Goal: Task Accomplishment & Management: Manage account settings

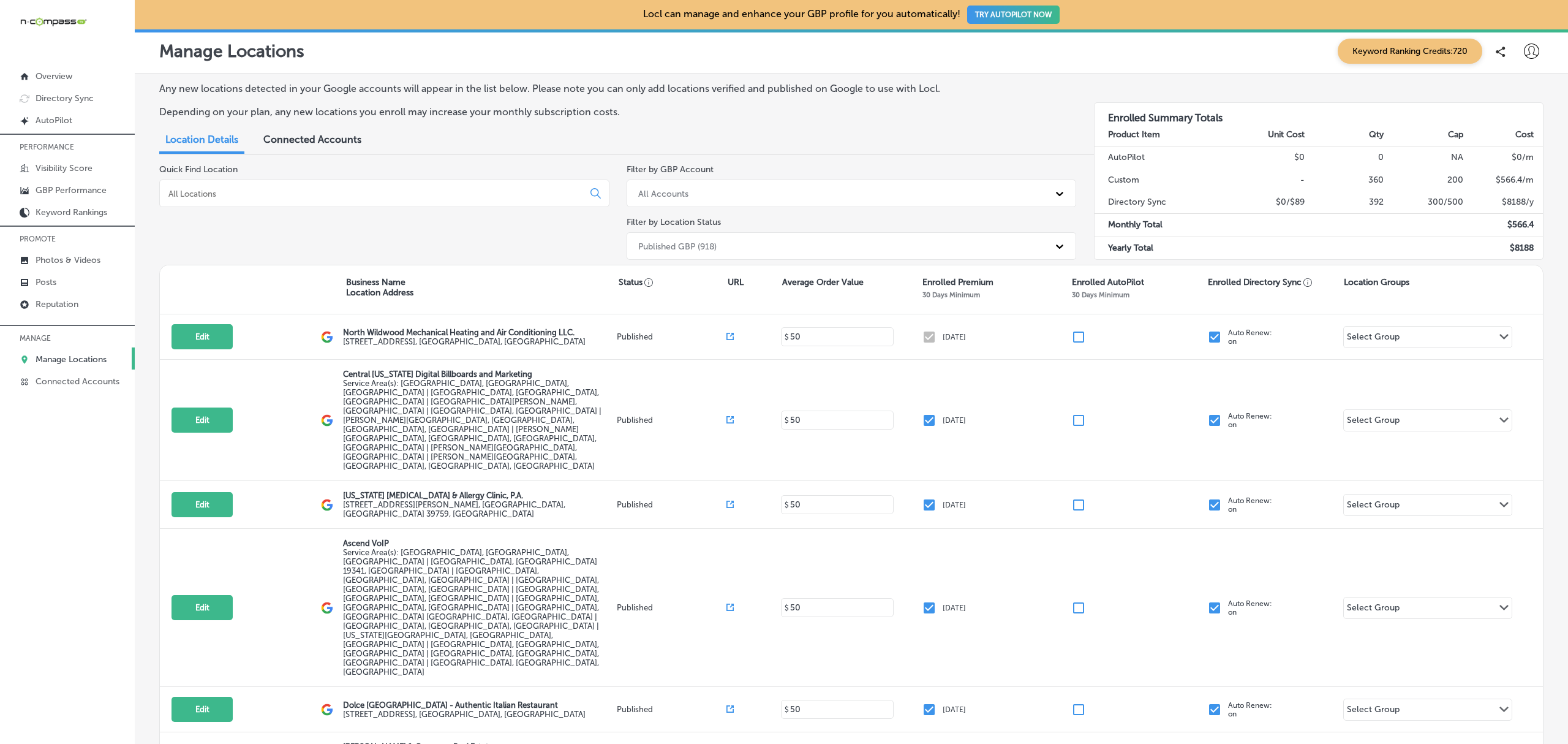
click at [1526, 44] on icon at bounding box center [1531, 51] width 15 height 15
click at [1507, 93] on p "My Account" at bounding box center [1514, 96] width 55 height 15
select select "US"
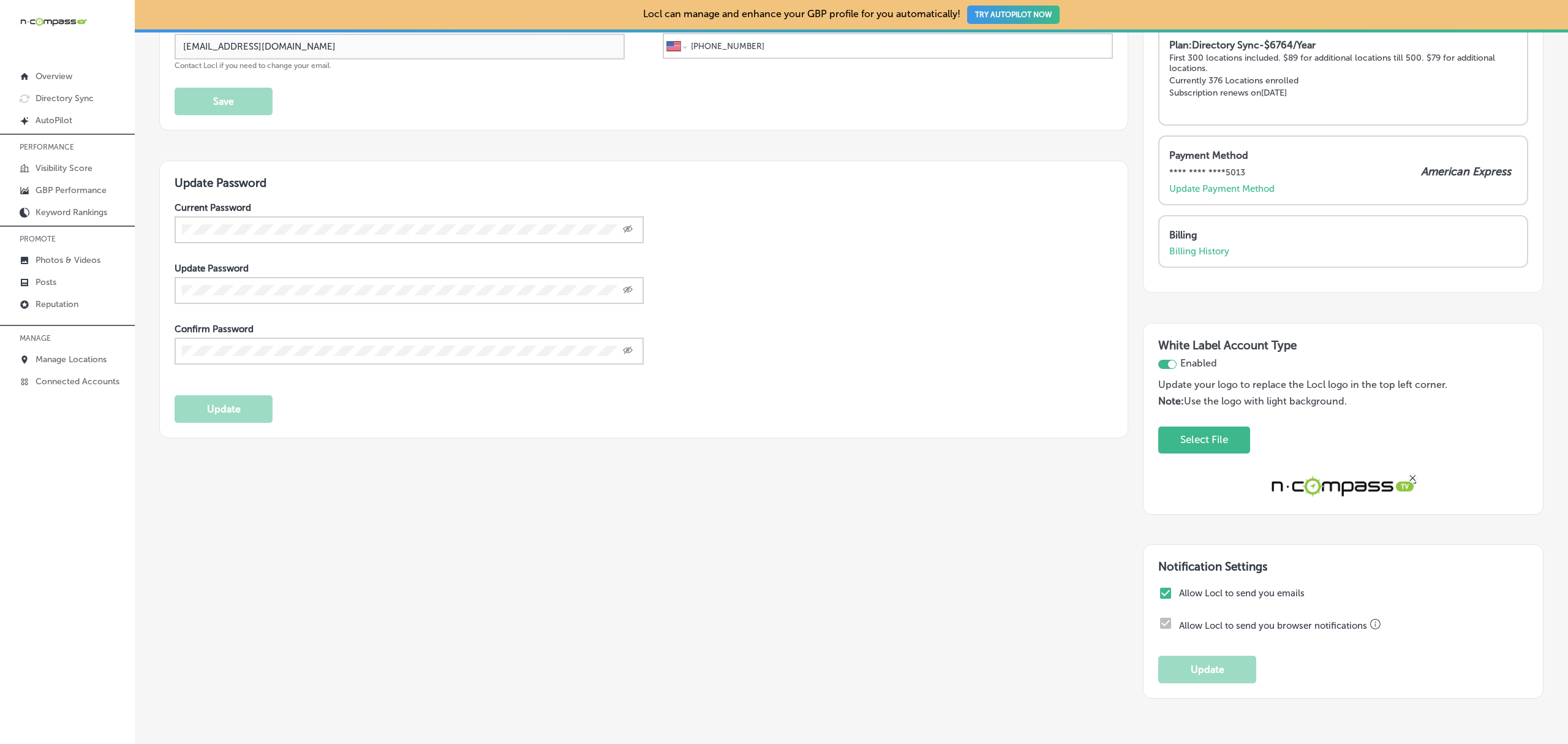
scroll to position [155, 0]
click at [1196, 254] on p "Billing History" at bounding box center [1199, 252] width 60 height 11
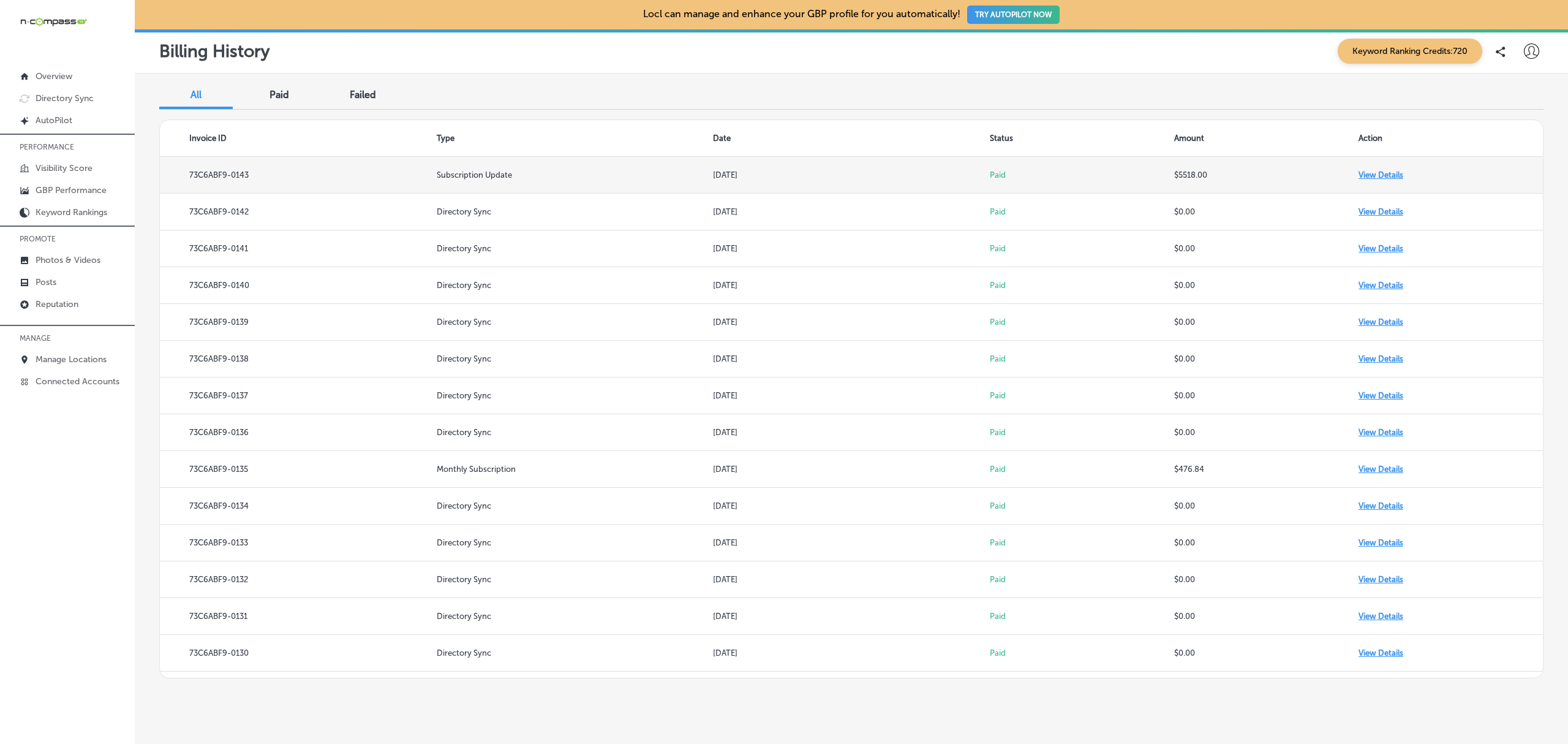
click at [1380, 172] on td "View Details" at bounding box center [1450, 175] width 184 height 37
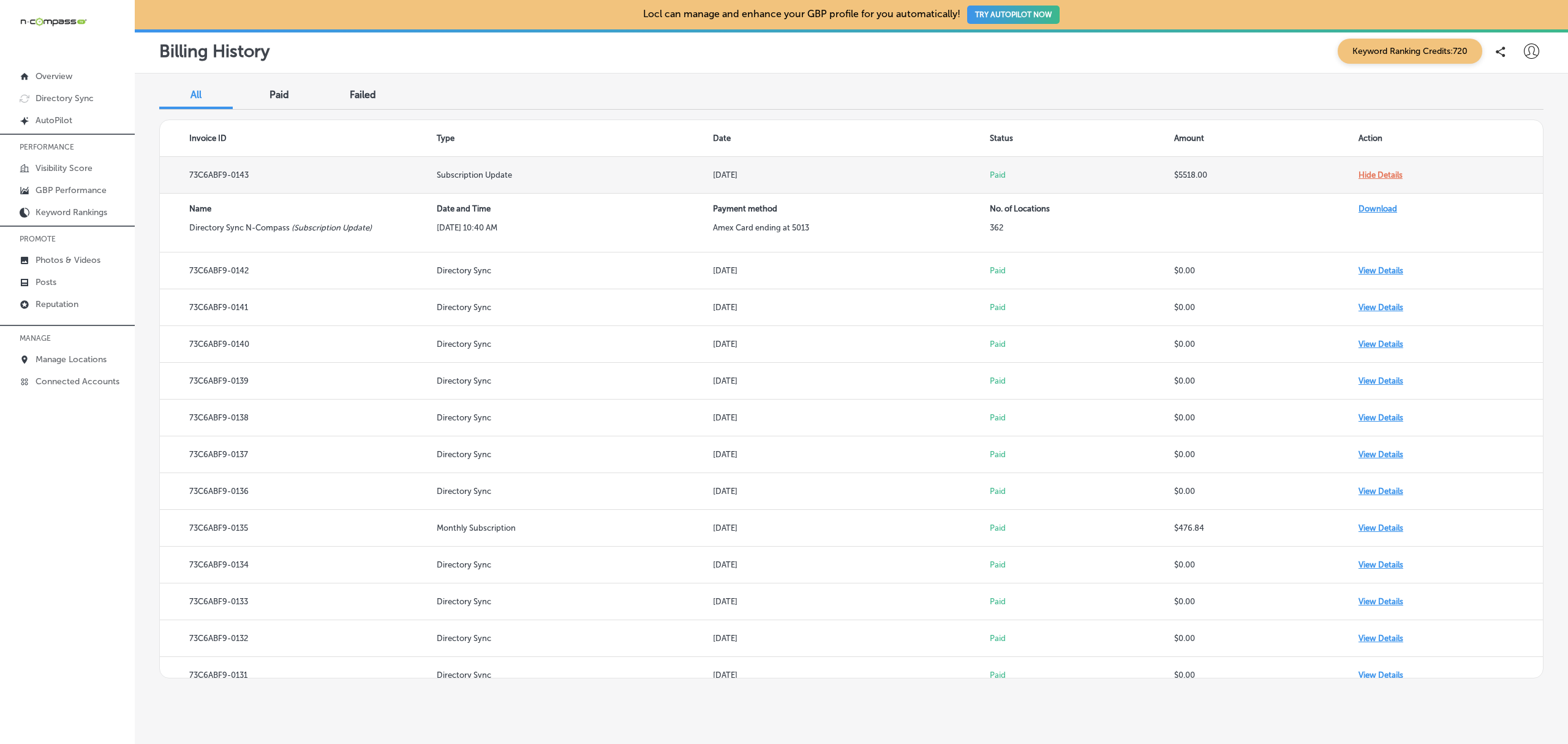
click at [1380, 172] on td "Hide Details" at bounding box center [1450, 175] width 184 height 37
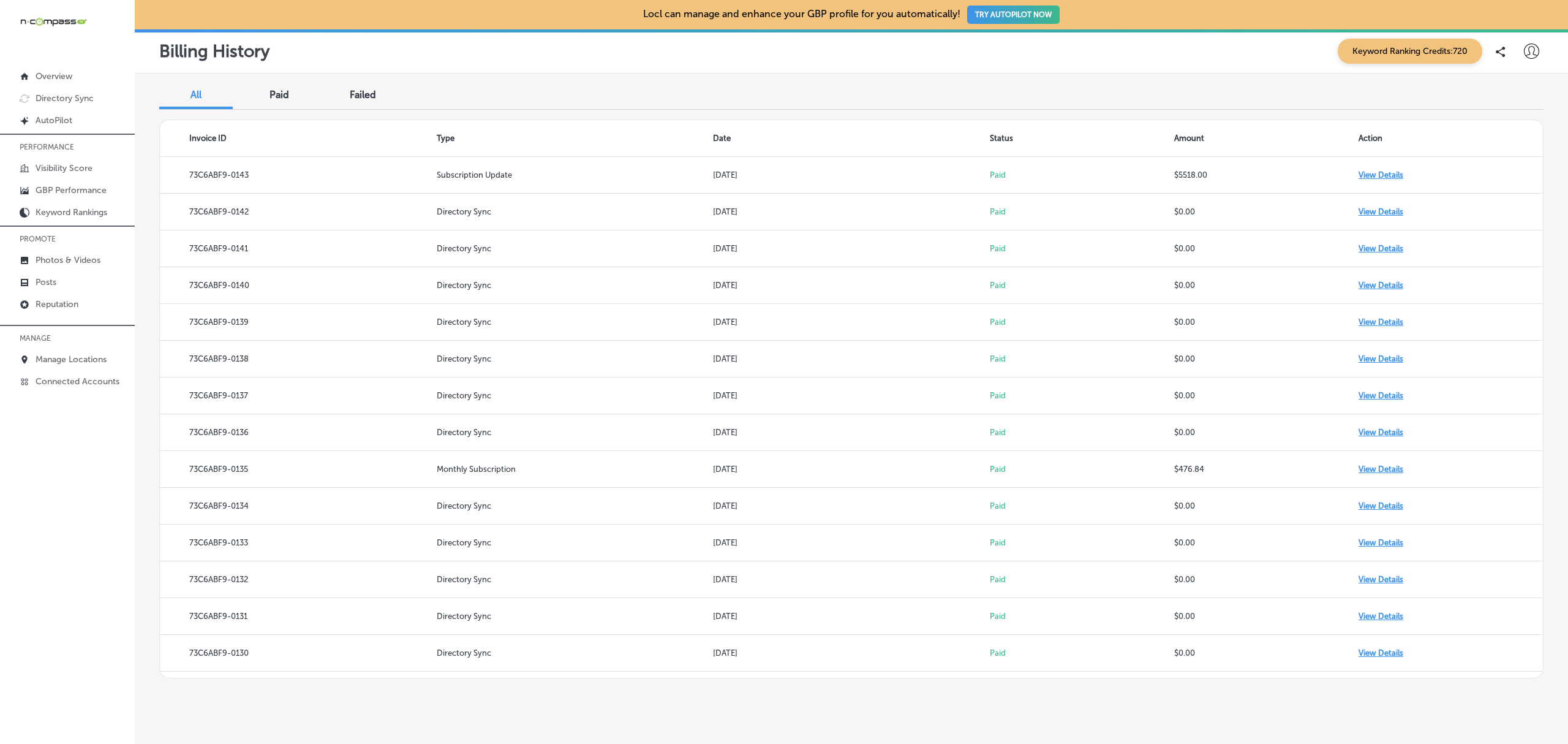
click at [1493, 97] on div "All Paid Failed" at bounding box center [851, 96] width 1384 height 27
click at [89, 81] on link "Overview" at bounding box center [67, 75] width 134 height 22
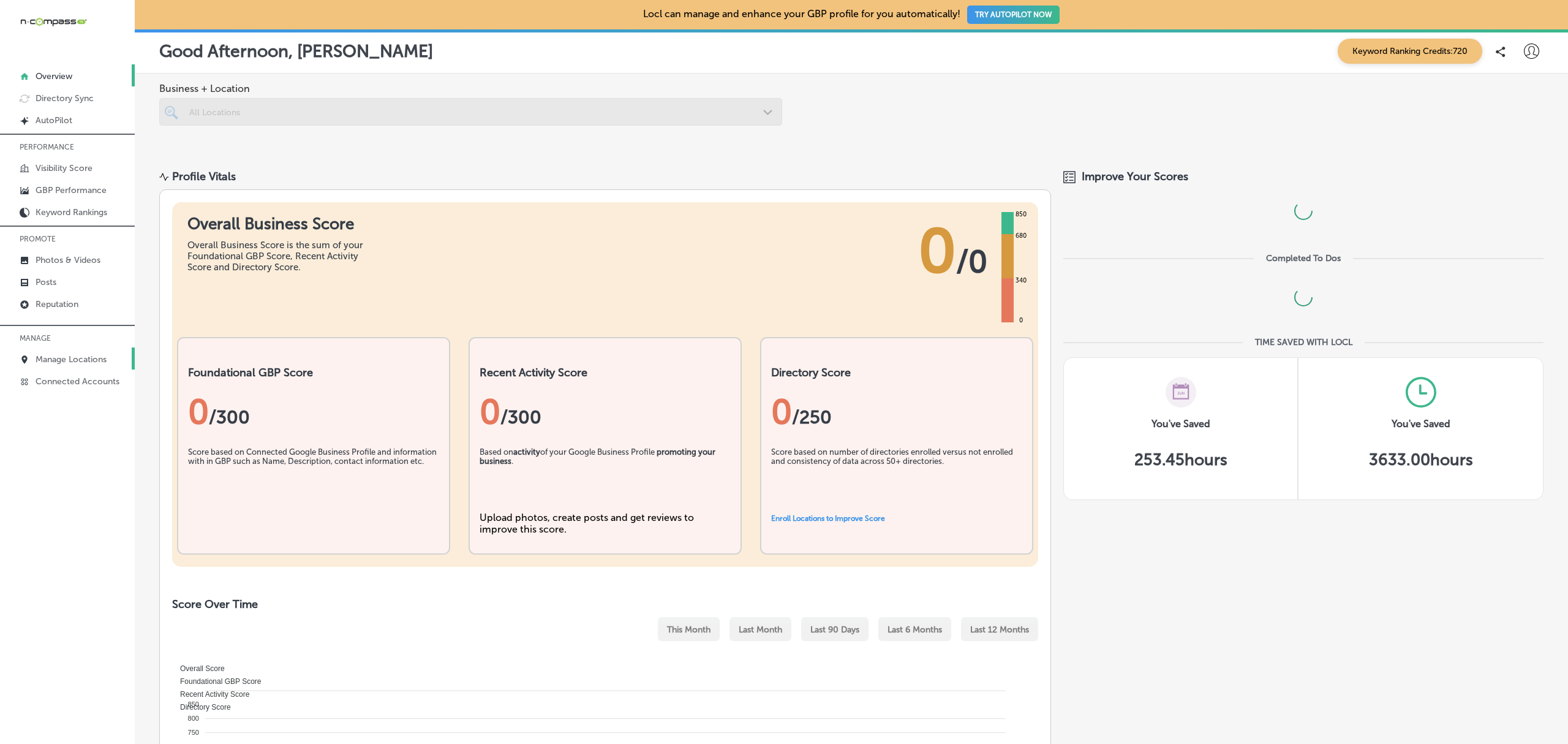
click at [83, 356] on p "Manage Locations" at bounding box center [71, 359] width 71 height 10
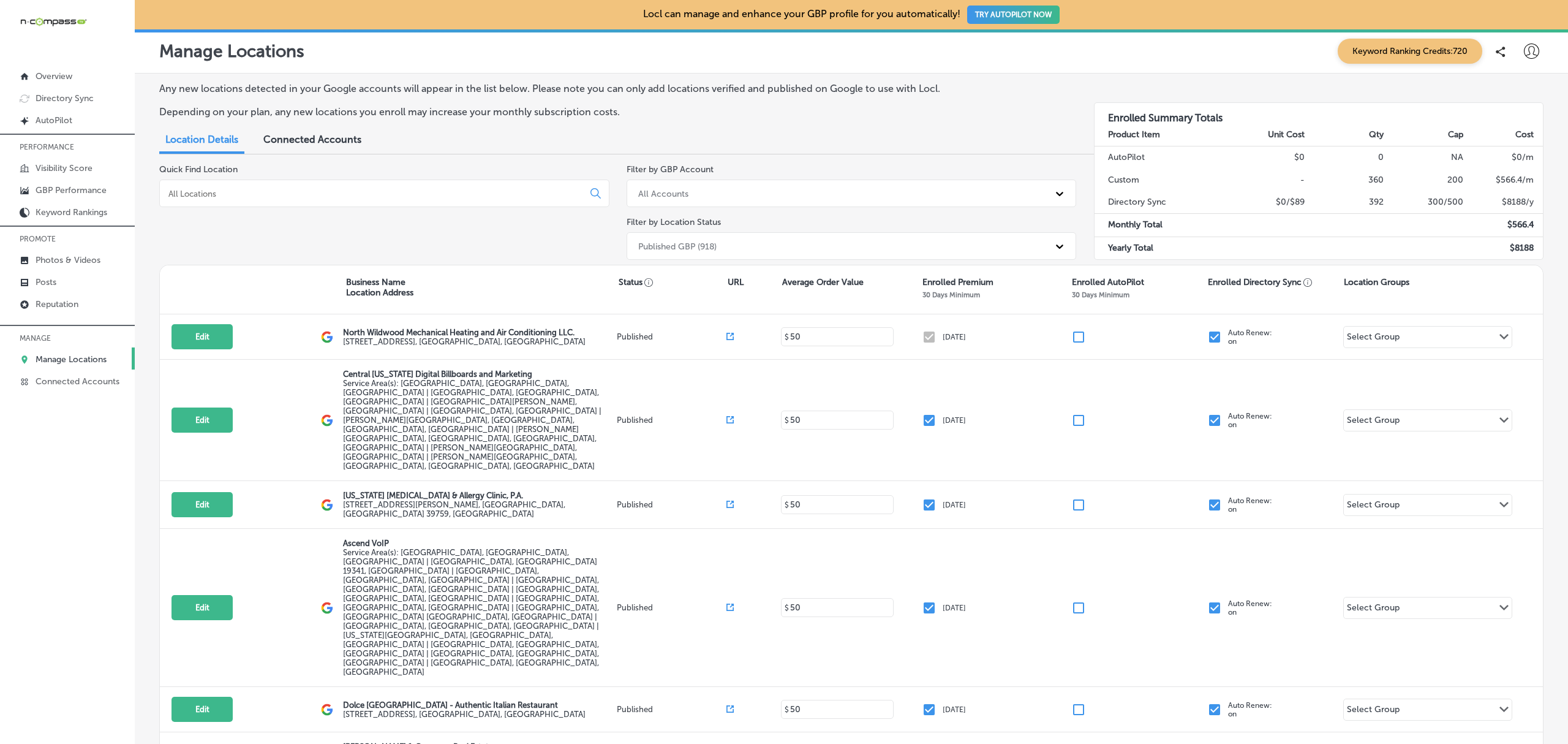
click at [223, 195] on input at bounding box center [374, 194] width 414 height 11
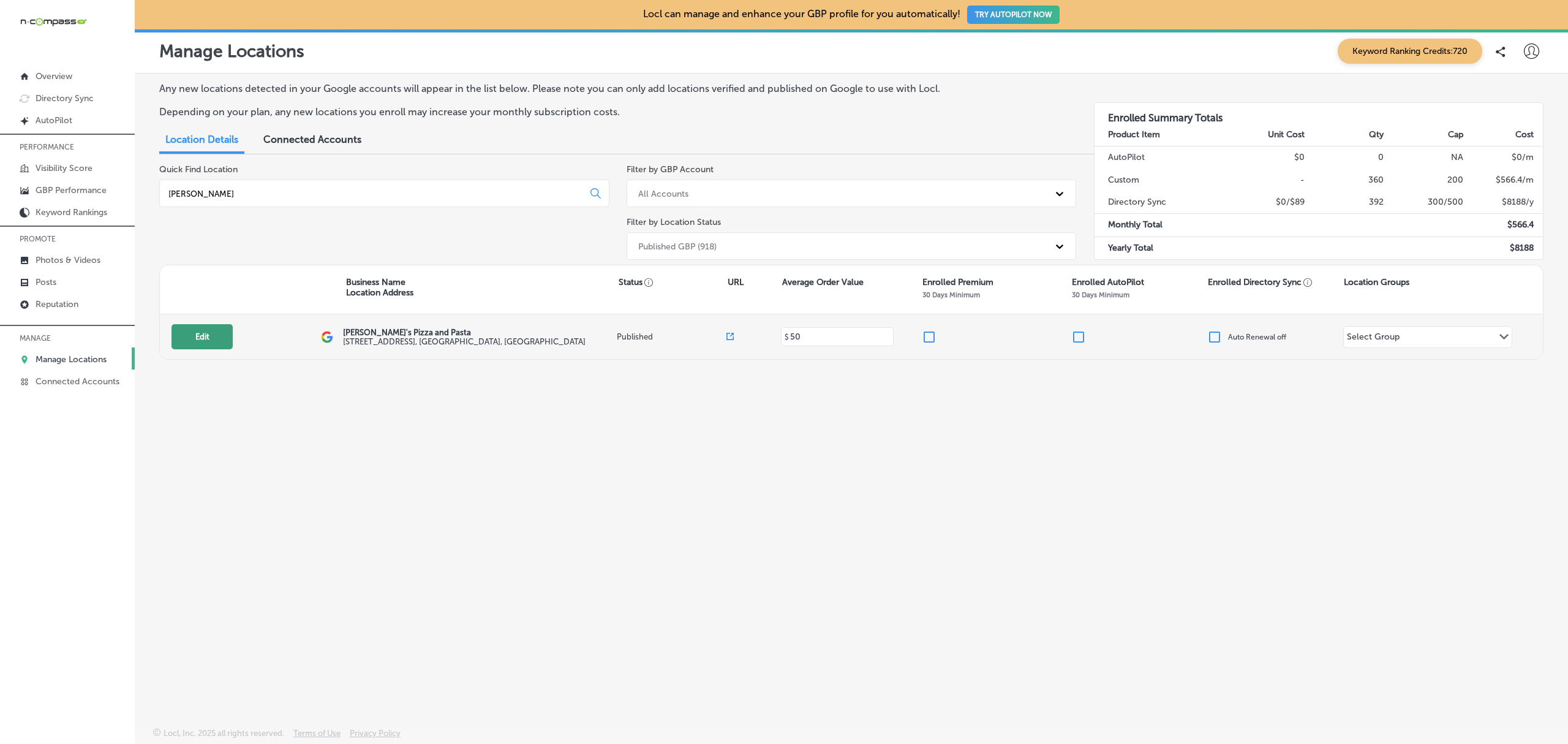
type input "ronn"
click at [219, 340] on button "Edit" at bounding box center [202, 336] width 61 height 25
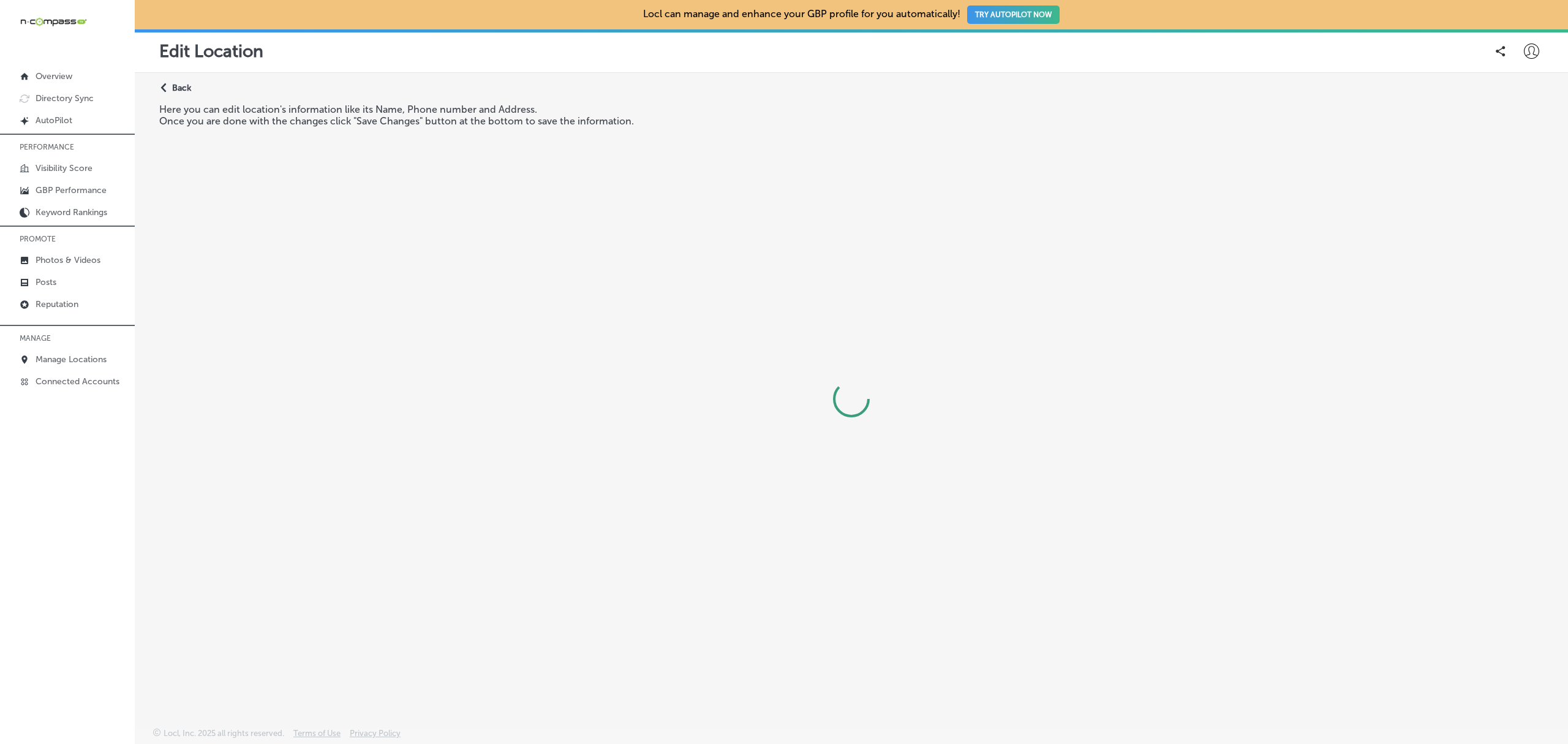
select select "US"
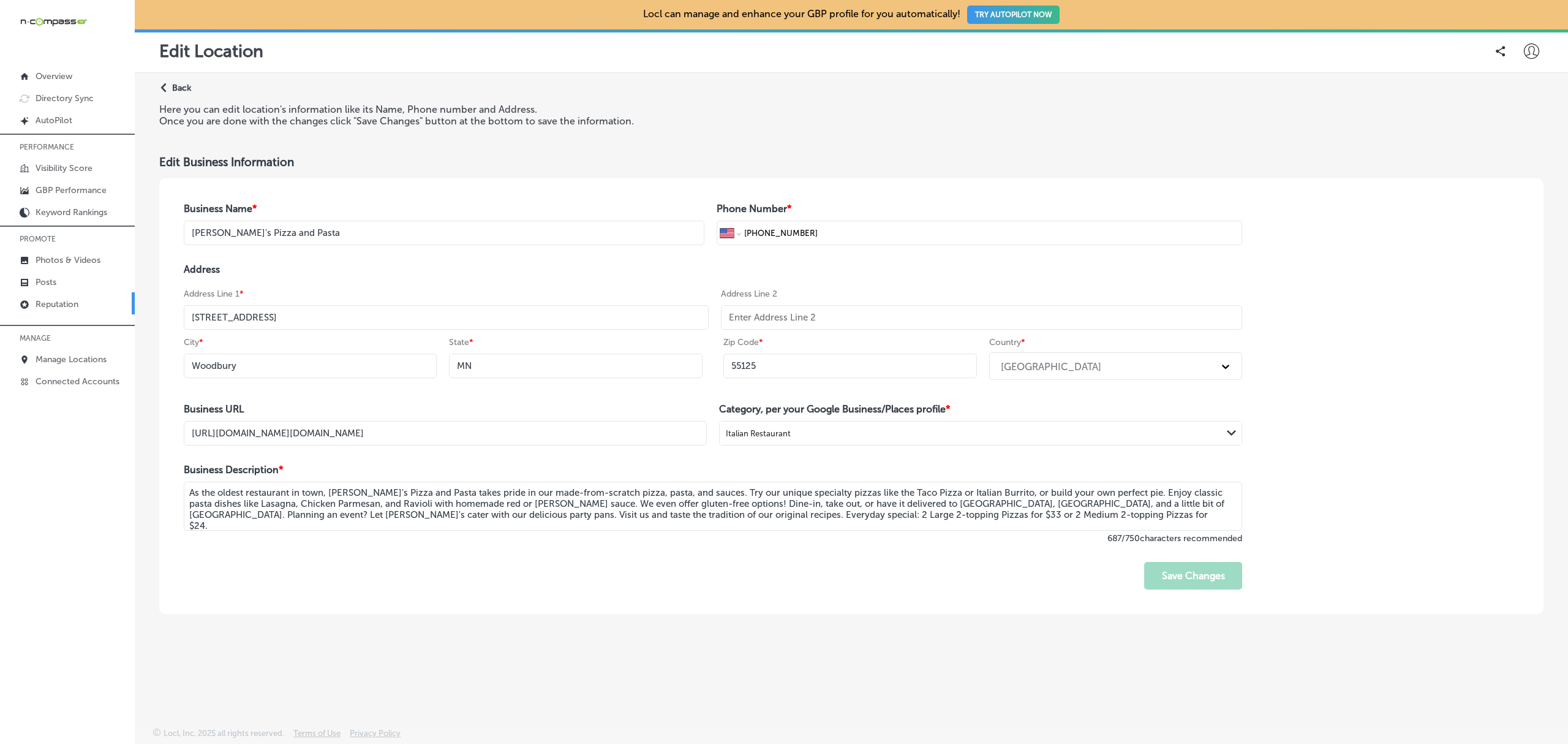
click at [60, 297] on link "Reputation" at bounding box center [67, 303] width 134 height 22
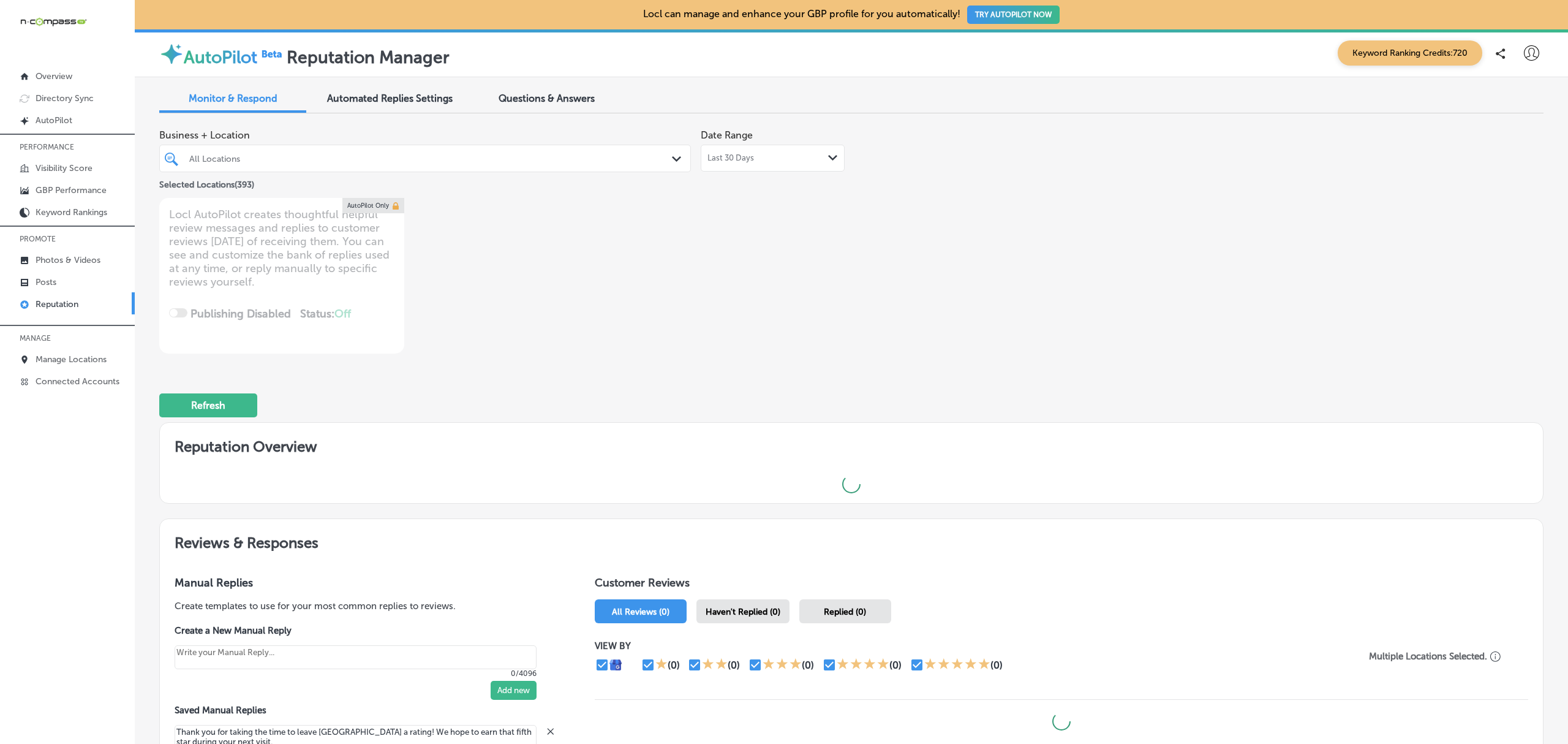
click at [672, 155] on div "Path Created with Sketch." at bounding box center [678, 159] width 13 height 13
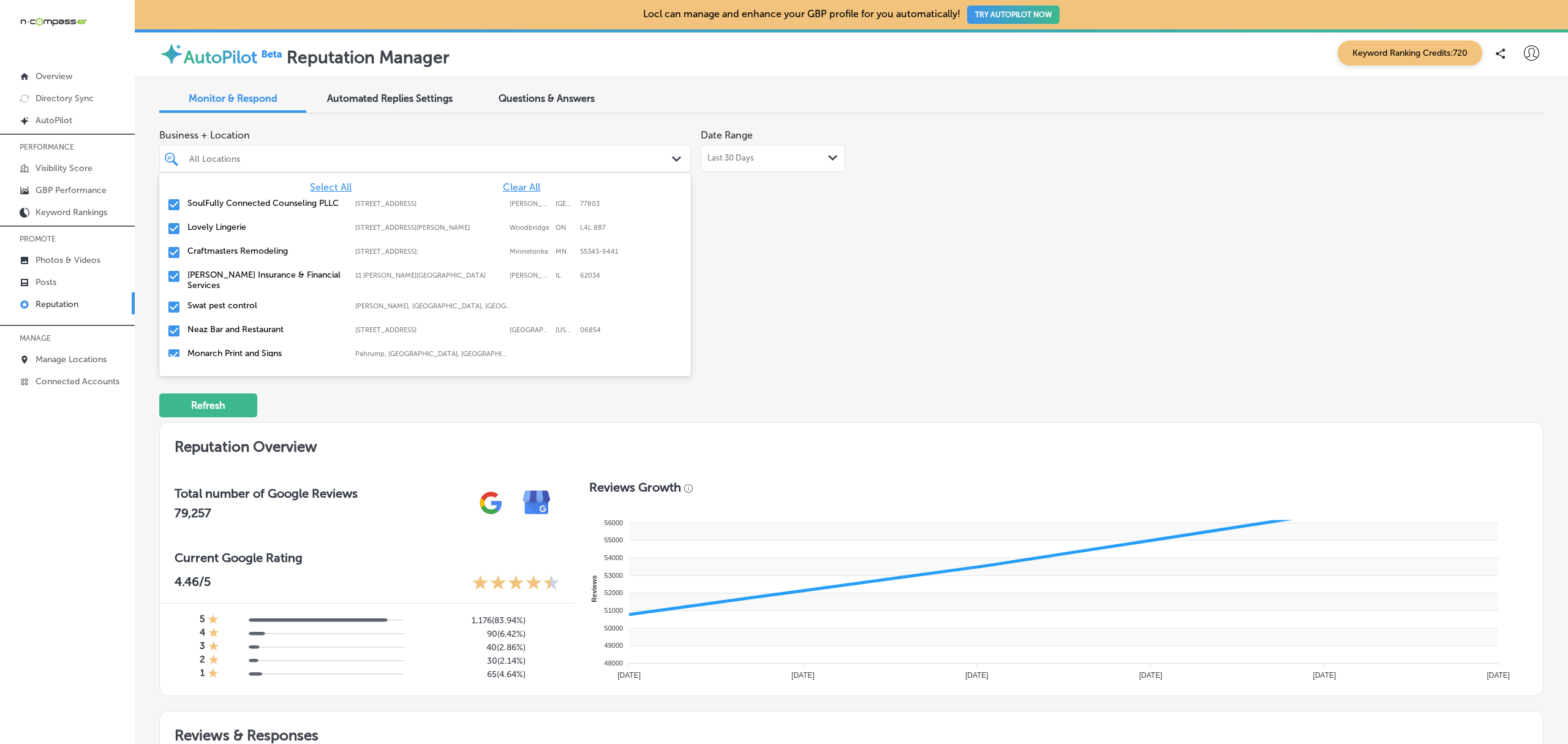
click at [517, 182] on span "Clear All" at bounding box center [522, 187] width 38 height 11
type textarea "x"
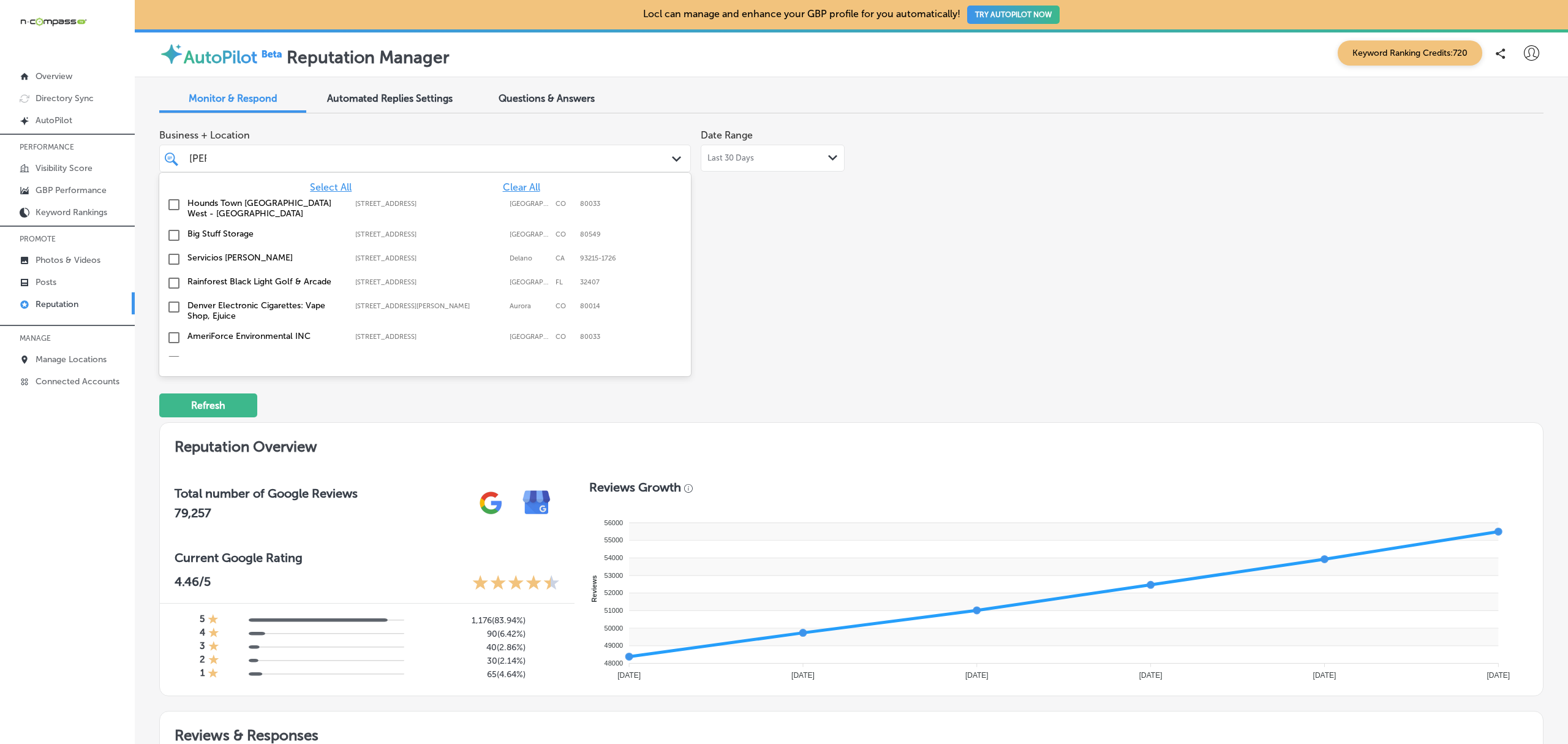
type input "ronn"
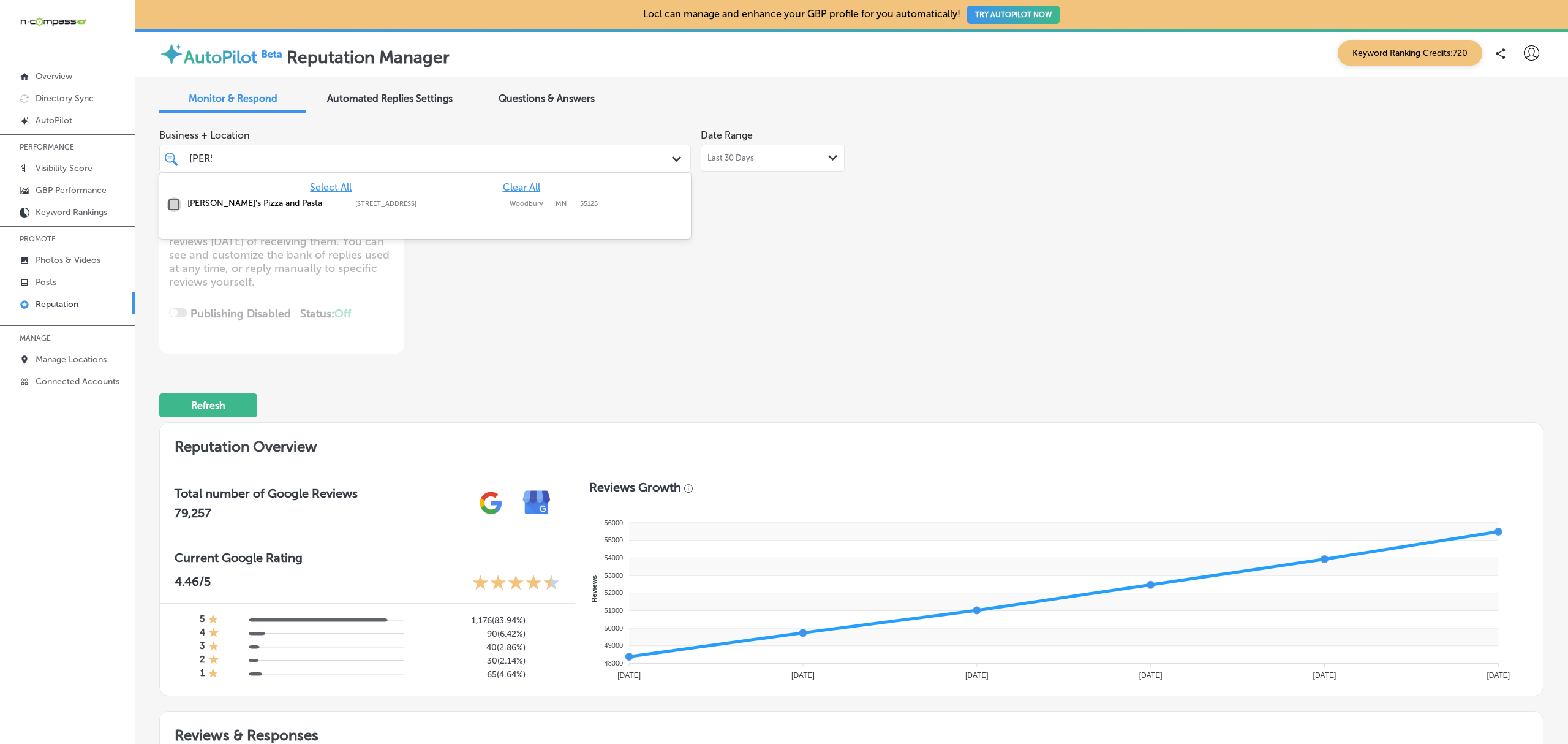
click at [171, 204] on input "checkbox" at bounding box center [174, 204] width 15 height 15
type textarea "x"
type input "ronn"
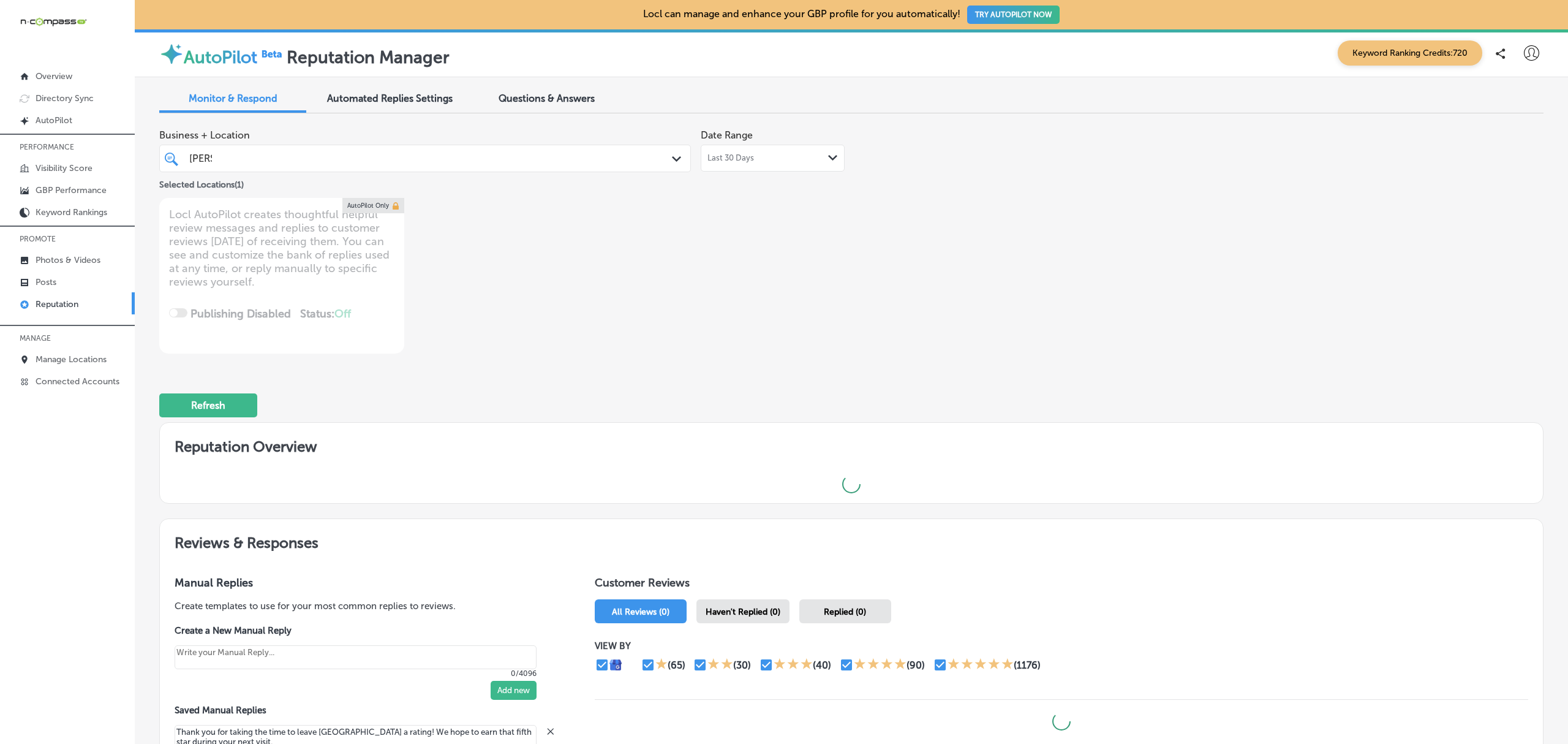
click at [614, 332] on div "Business + Location ronn ronn Path Created with Sketch. Selected Locations ( 1 …" at bounding box center [574, 238] width 830 height 230
type textarea "x"
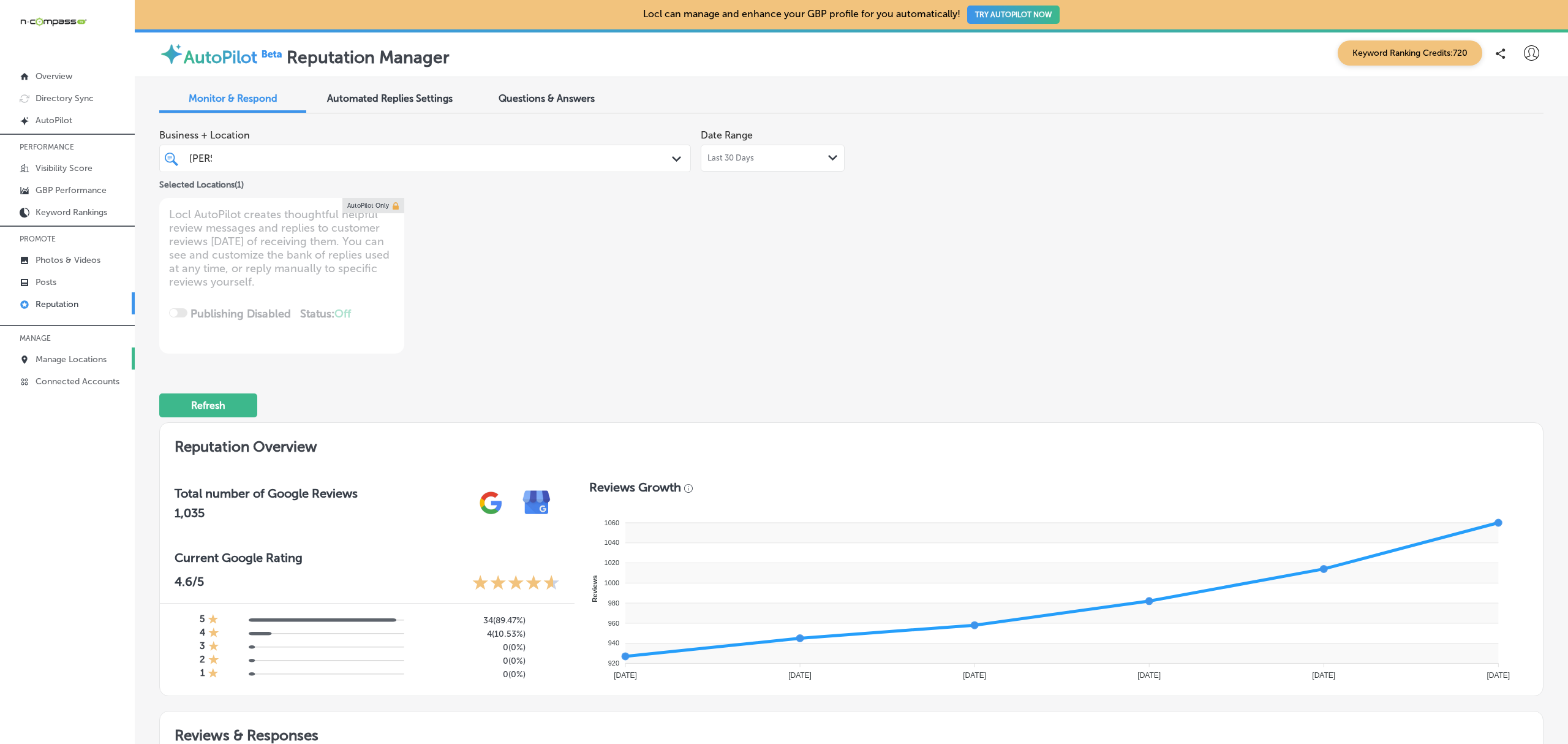
click at [82, 363] on p "Manage Locations" at bounding box center [71, 359] width 71 height 10
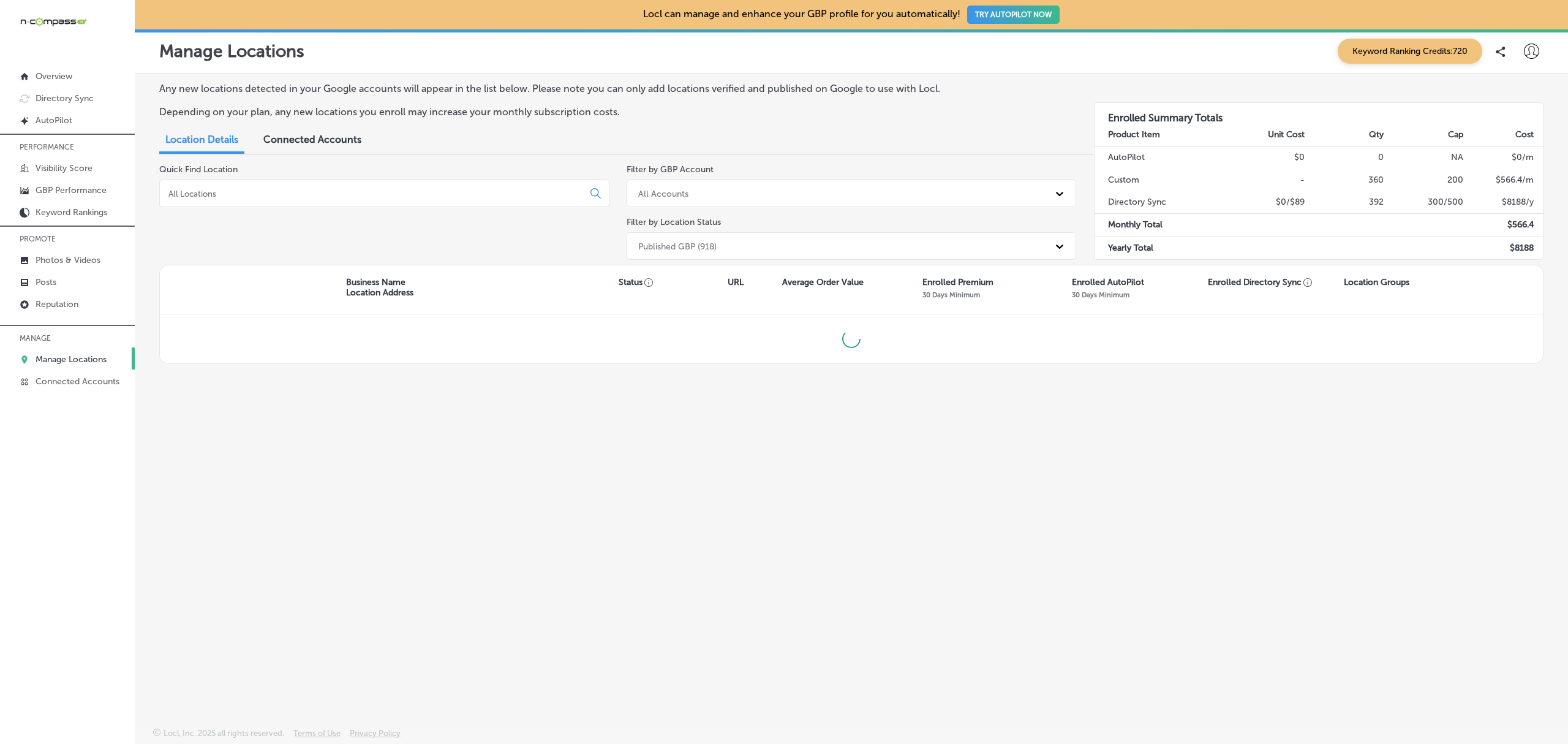
click at [255, 188] on input at bounding box center [374, 194] width 414 height 11
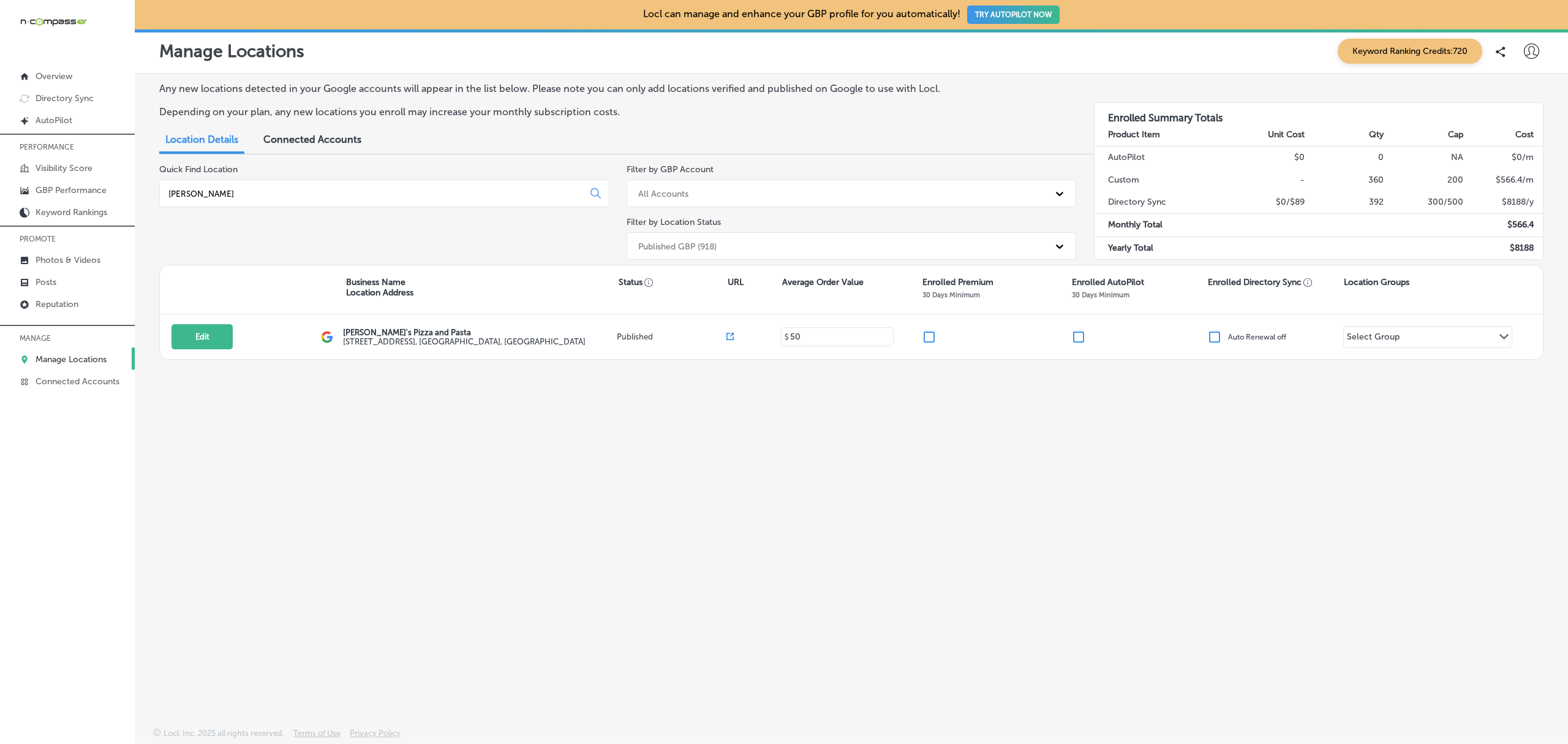
type input "ronn"
click at [1055, 635] on div "Any new locations detected in your Google accounts will appear in the list belo…" at bounding box center [851, 371] width 1433 height 596
click at [77, 305] on p "Reputation" at bounding box center [57, 304] width 43 height 10
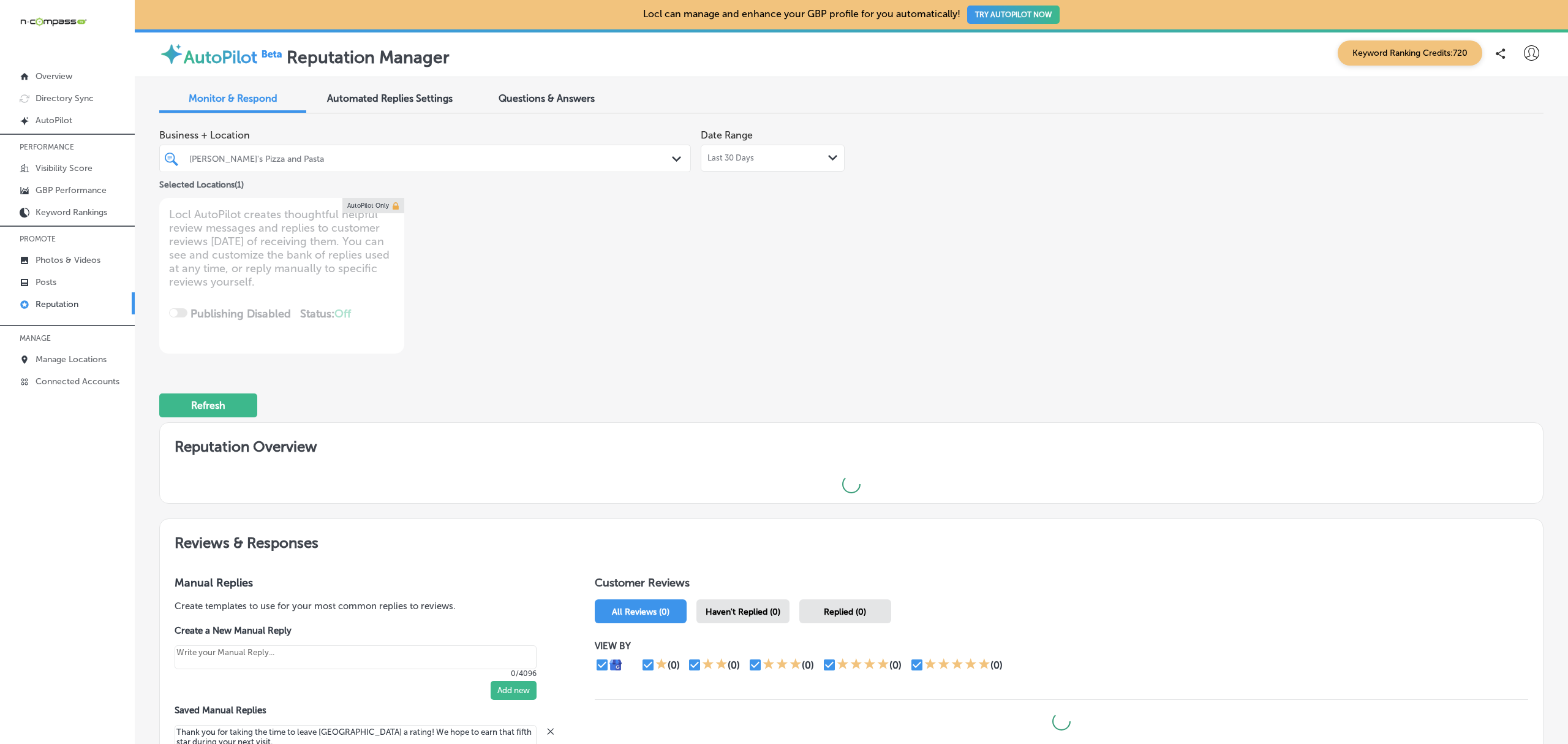
type textarea "x"
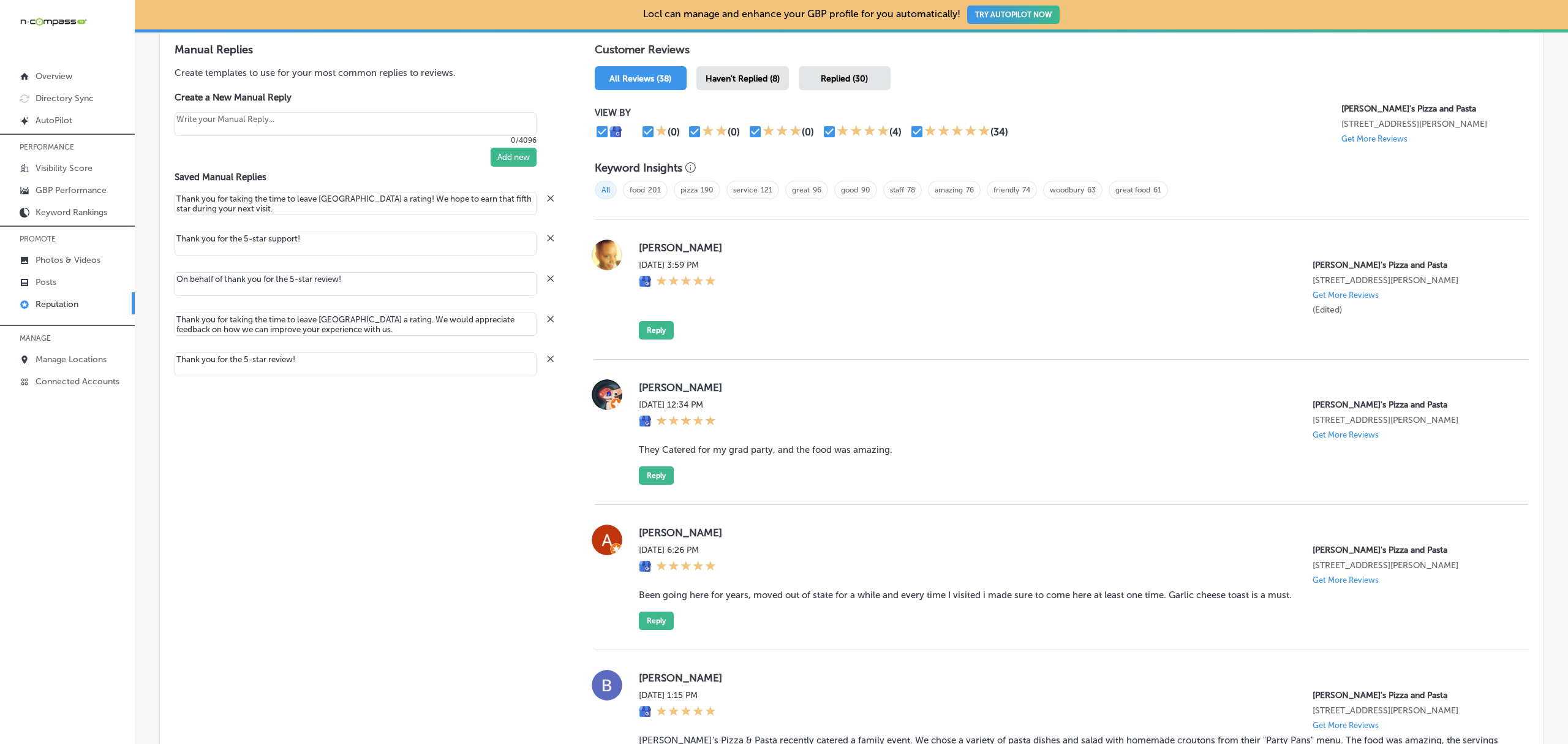
scroll to position [726, 0]
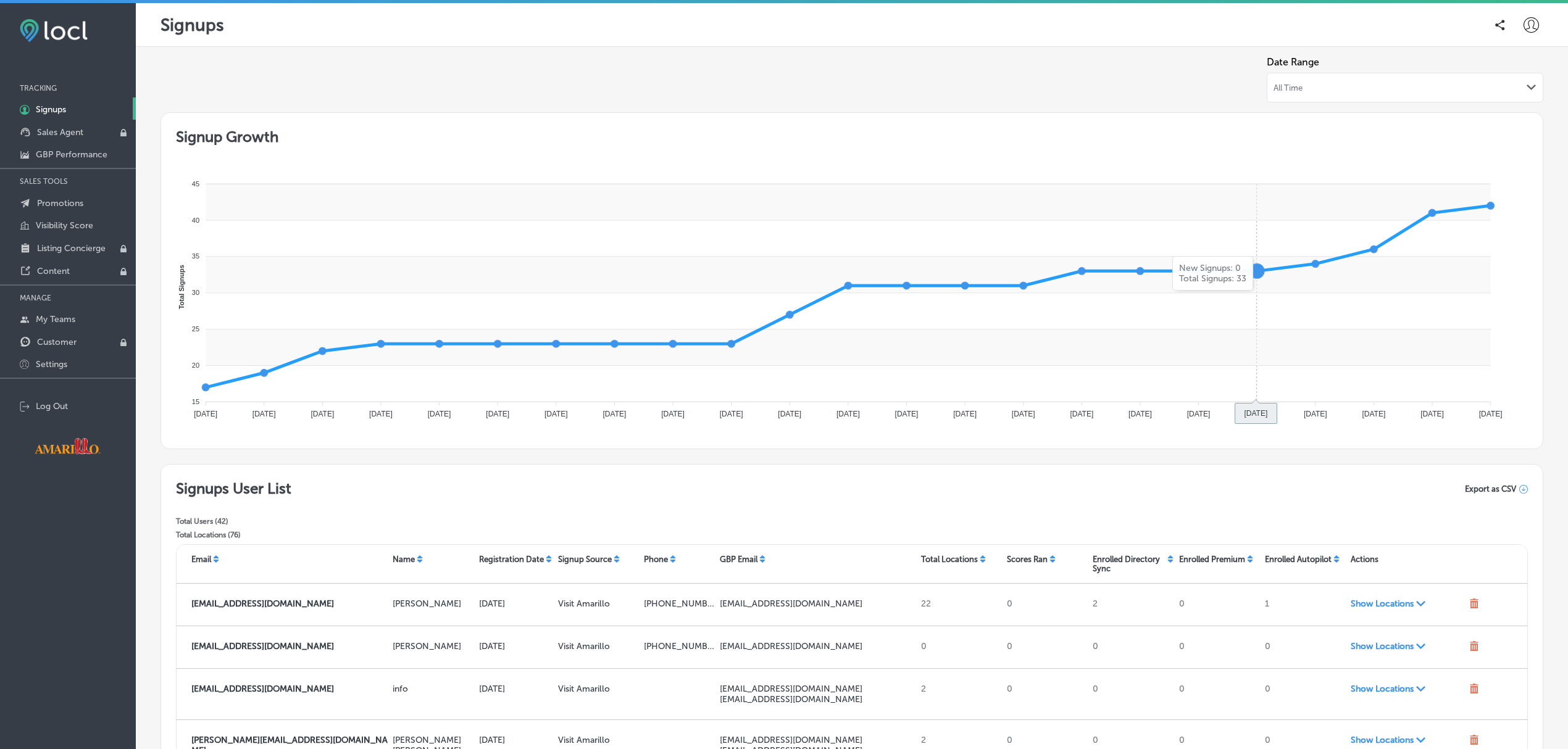
scroll to position [215, 0]
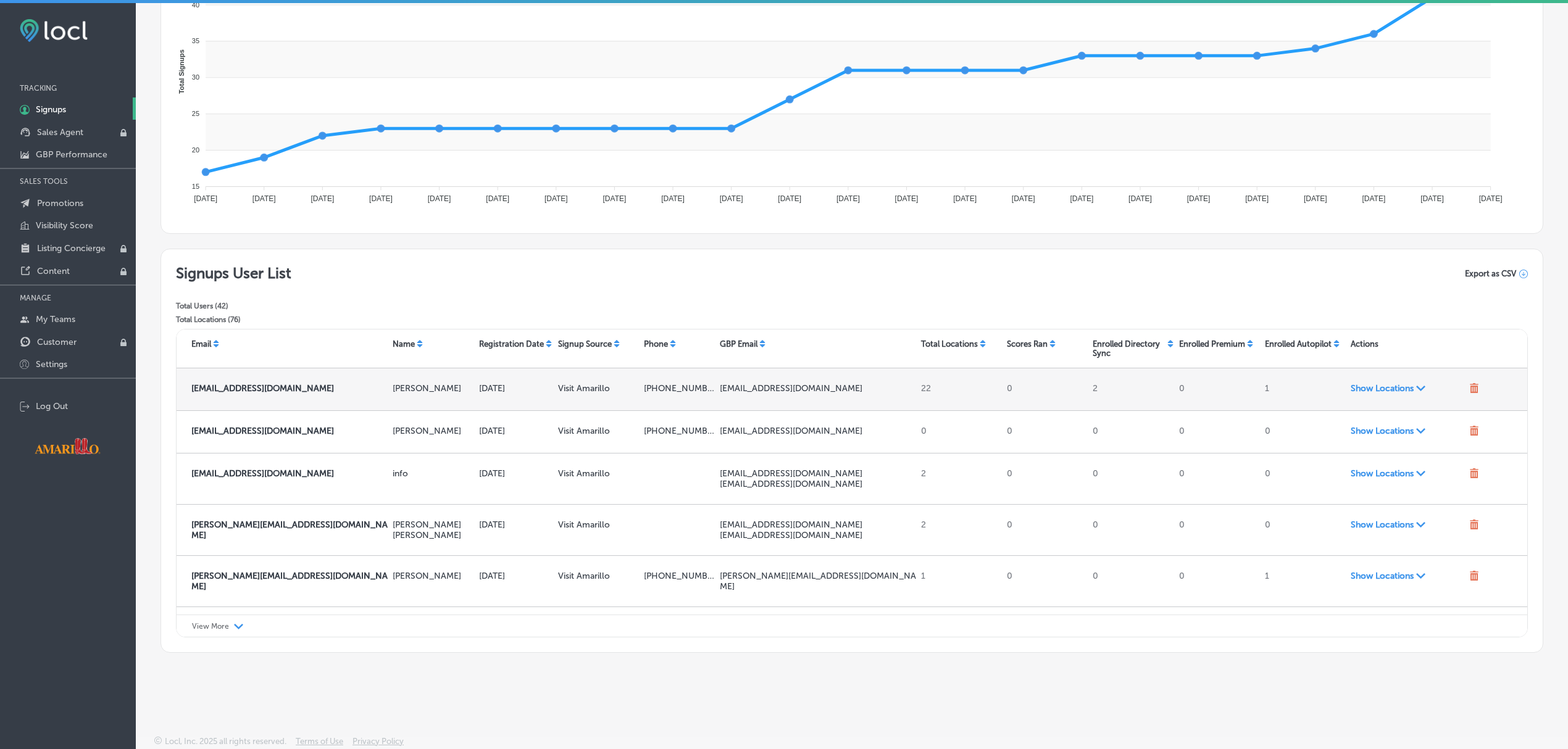
click at [1398, 392] on span "Show Locations Path Created with Sketch." at bounding box center [1407, 388] width 115 height 10
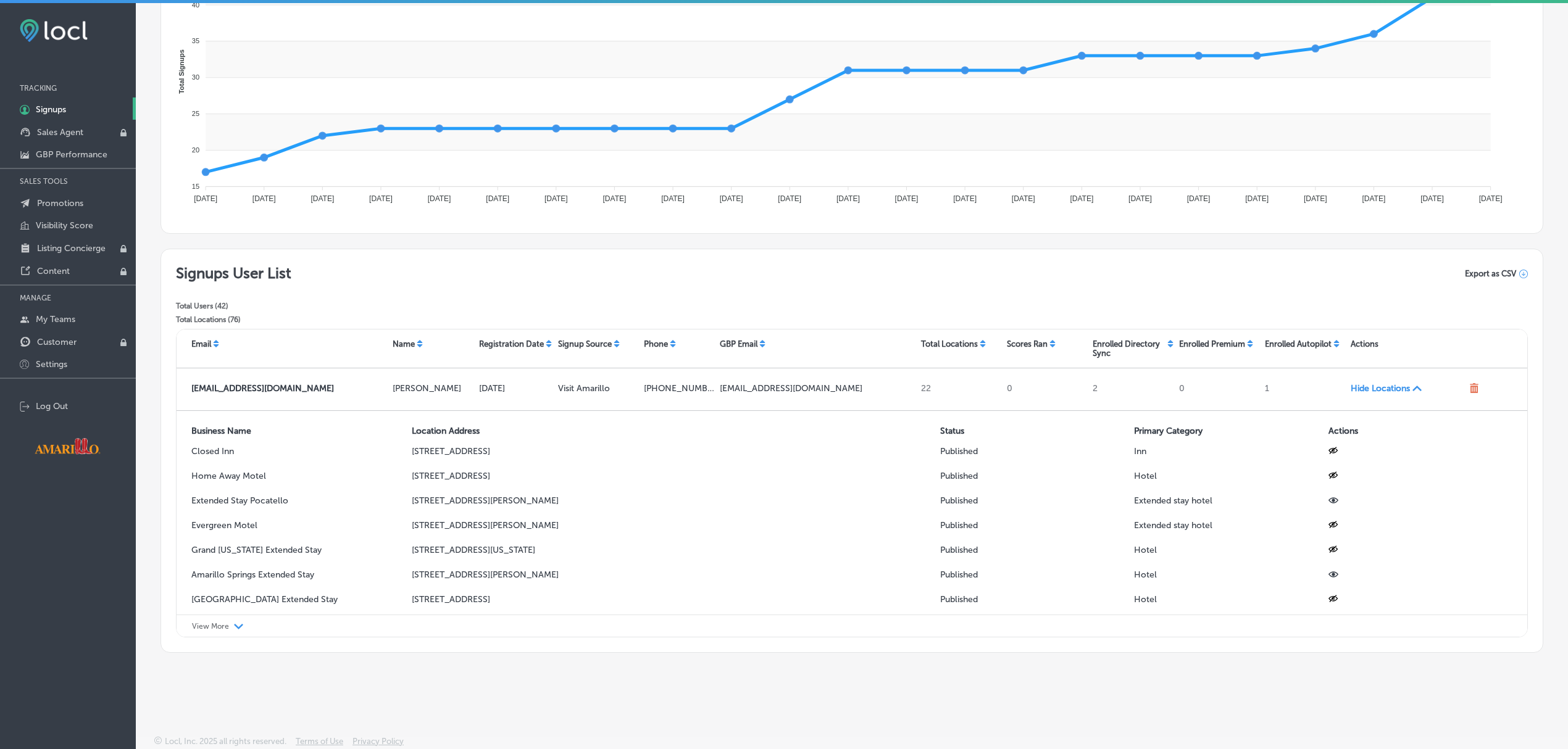
scroll to position [0, 0]
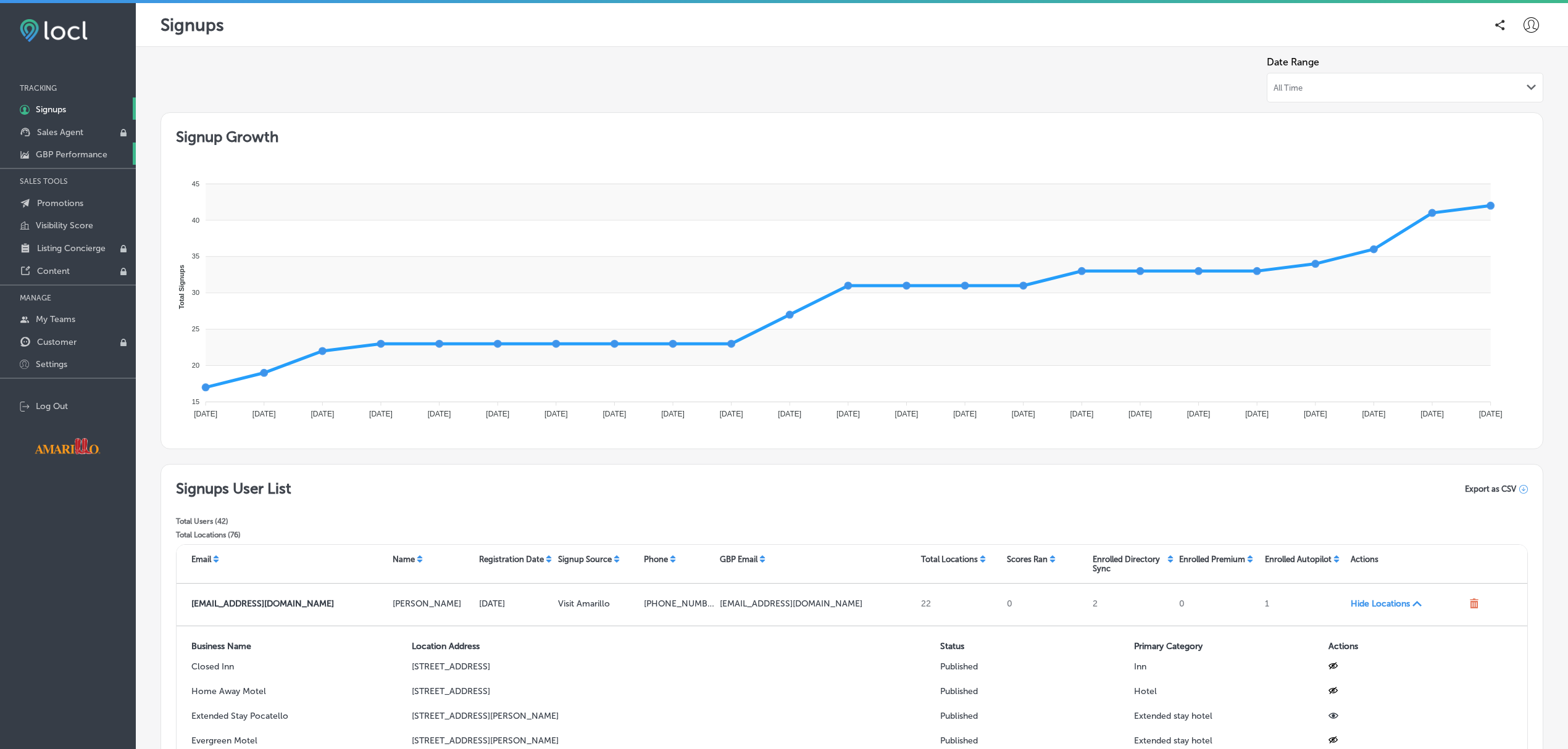
click at [58, 154] on p "GBP Performance" at bounding box center [72, 154] width 72 height 10
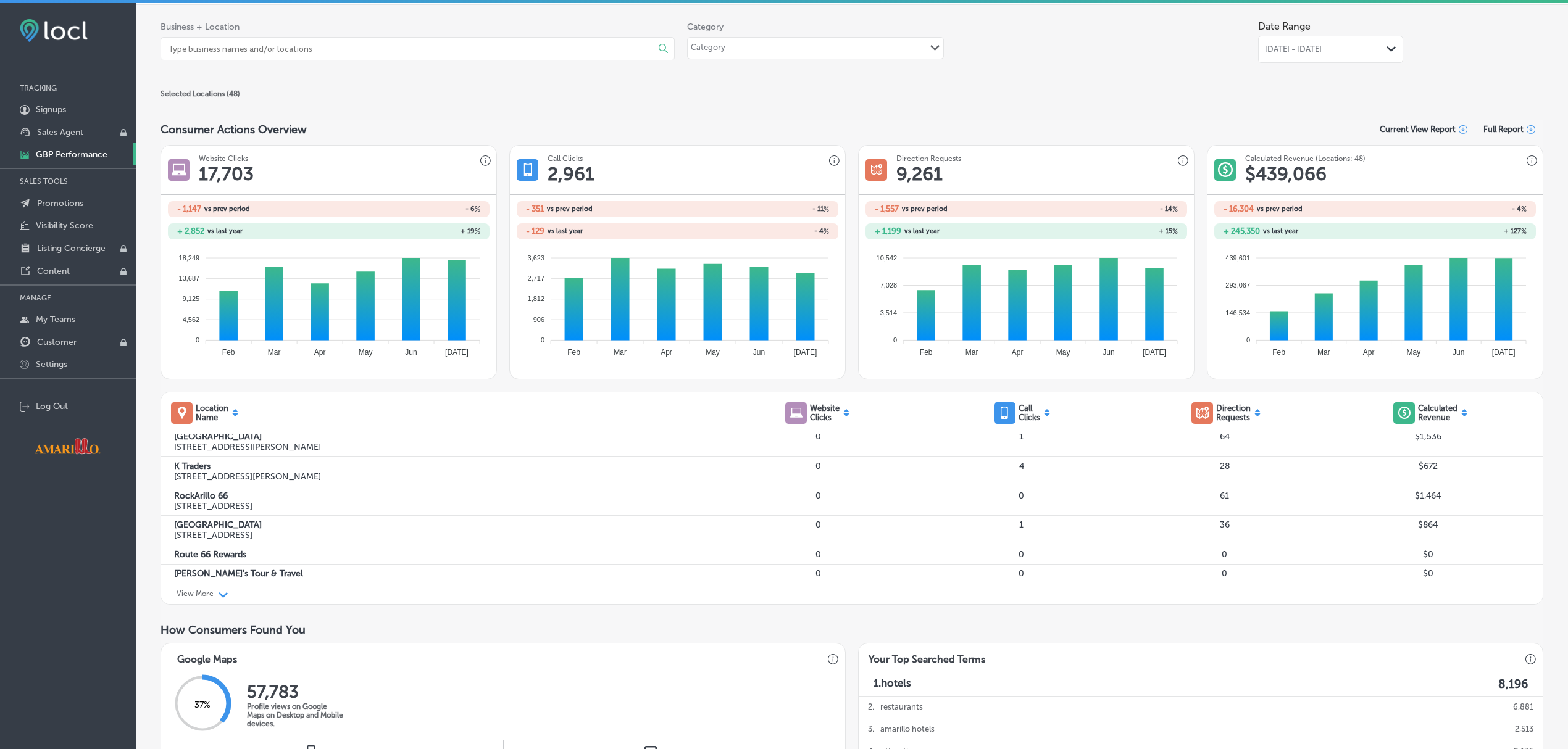
scroll to position [1107, 0]
drag, startPoint x: 173, startPoint y: 497, endPoint x: 253, endPoint y: 501, distance: 80.1
click at [253, 481] on p "505 A1 Block Johar Town Lahore, 54000, PK" at bounding box center [445, 475] width 543 height 10
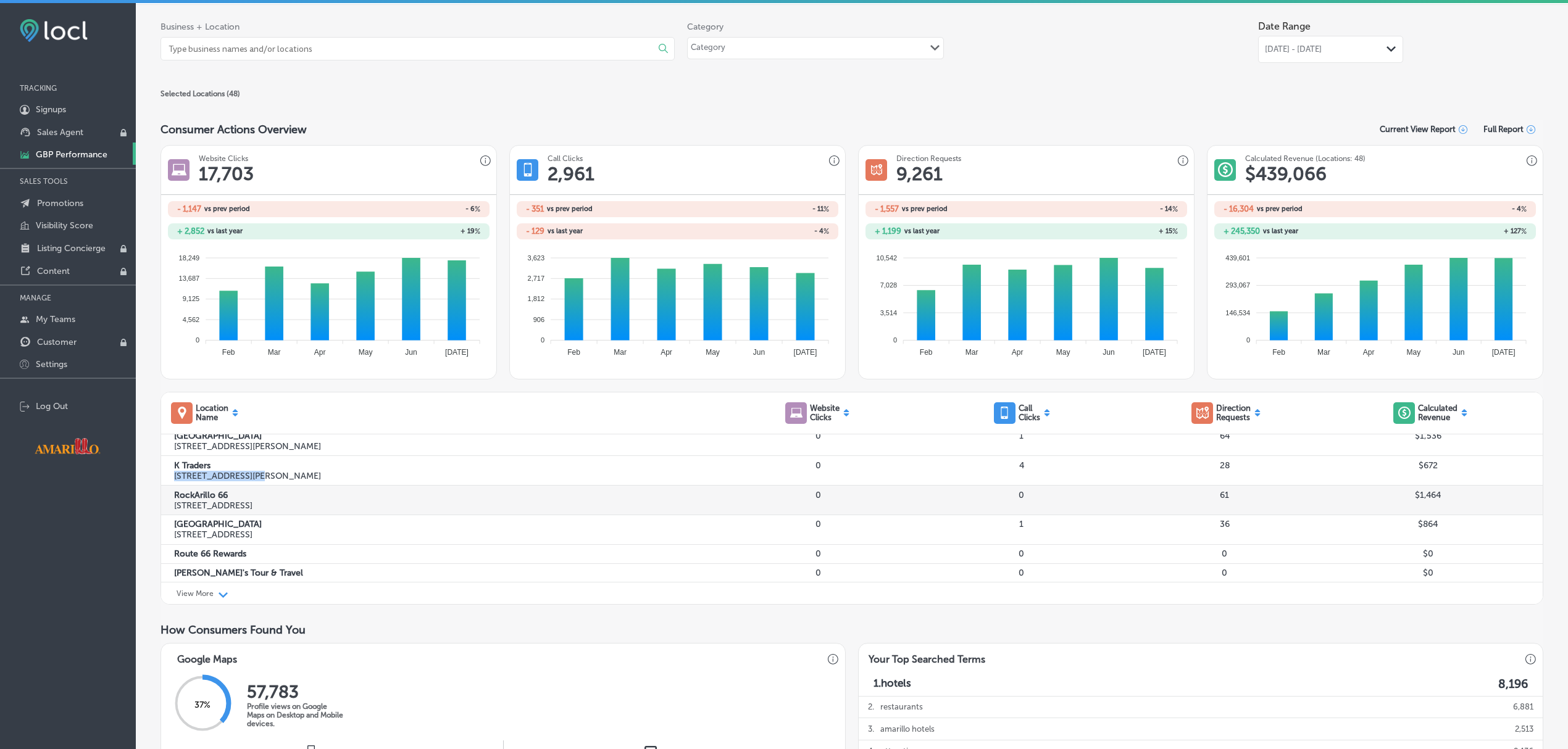
copy p "505 A1 Block Johar"
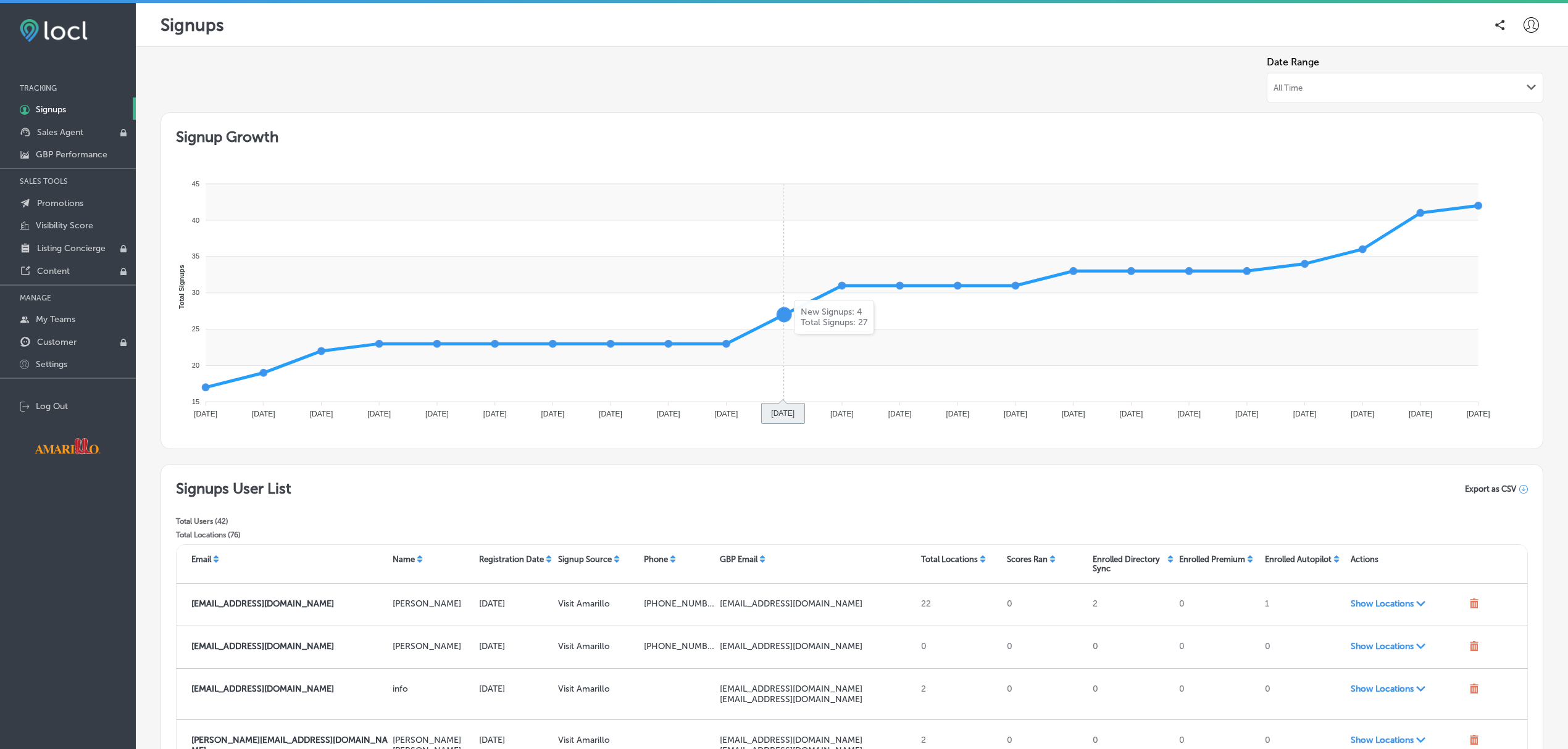
scroll to position [139, 0]
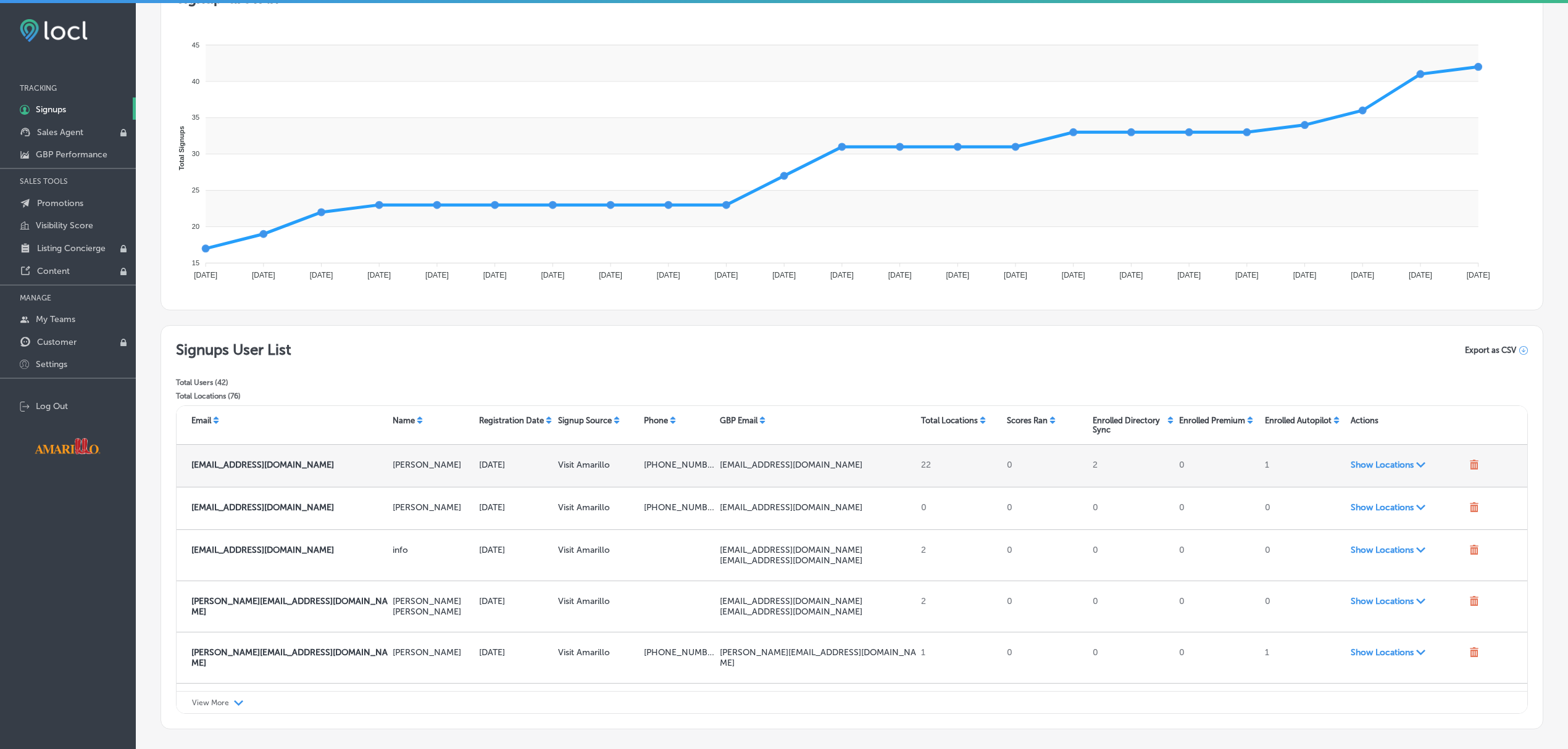
click at [1389, 467] on span "Show Locations Path Created with Sketch." at bounding box center [1407, 465] width 115 height 10
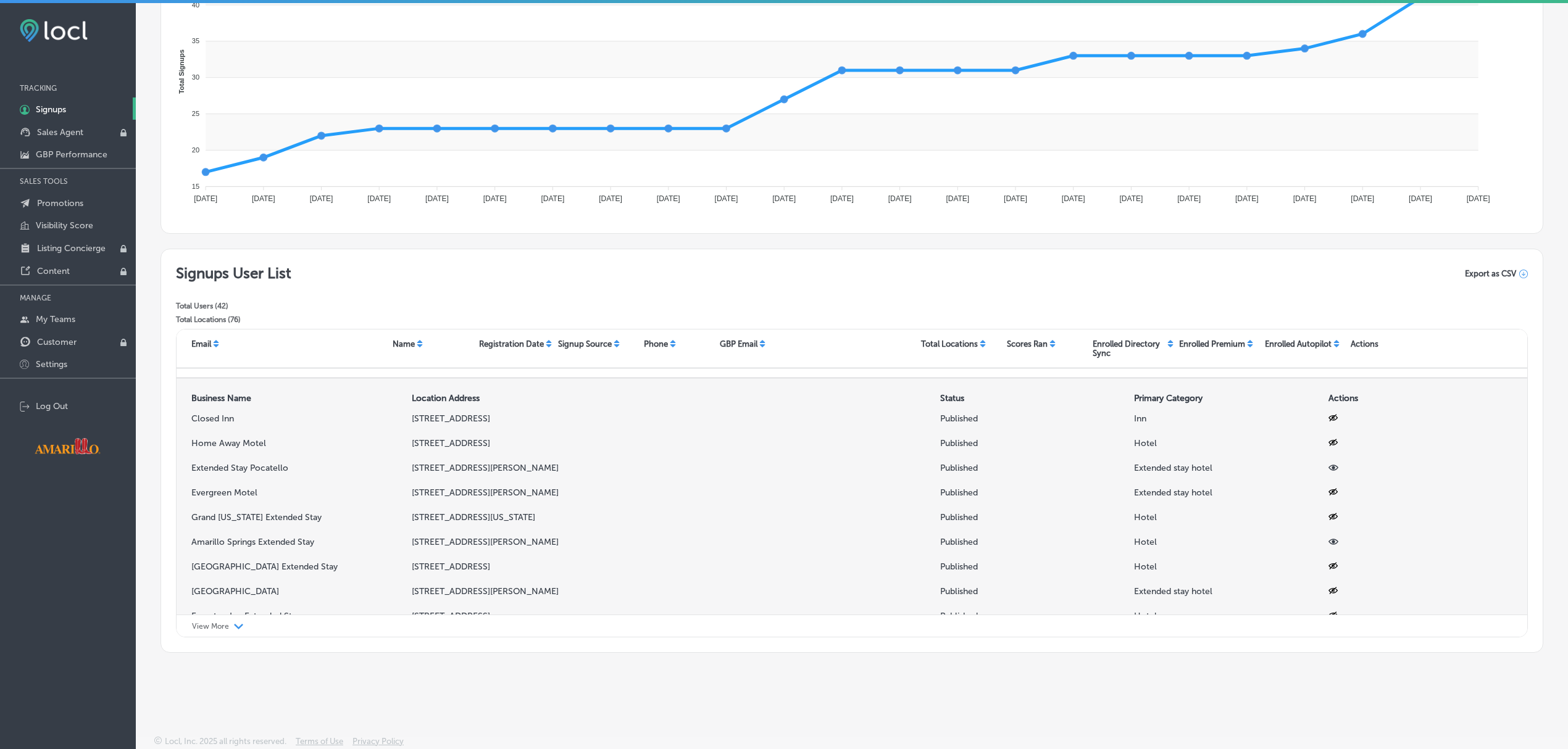
scroll to position [41, 0]
click at [1328, 460] on icon at bounding box center [1333, 459] width 10 height 10
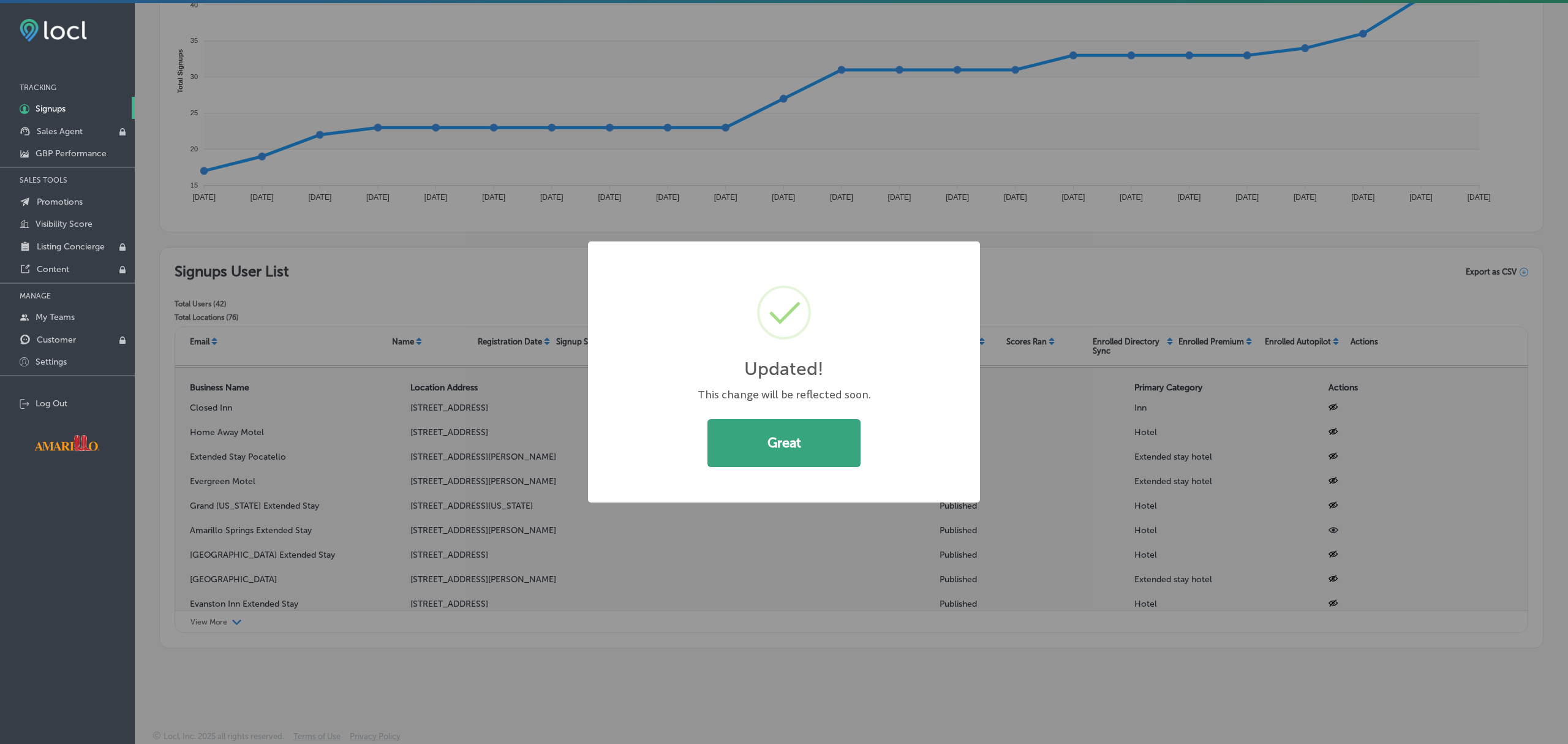
click at [808, 426] on button "Great" at bounding box center [784, 443] width 153 height 48
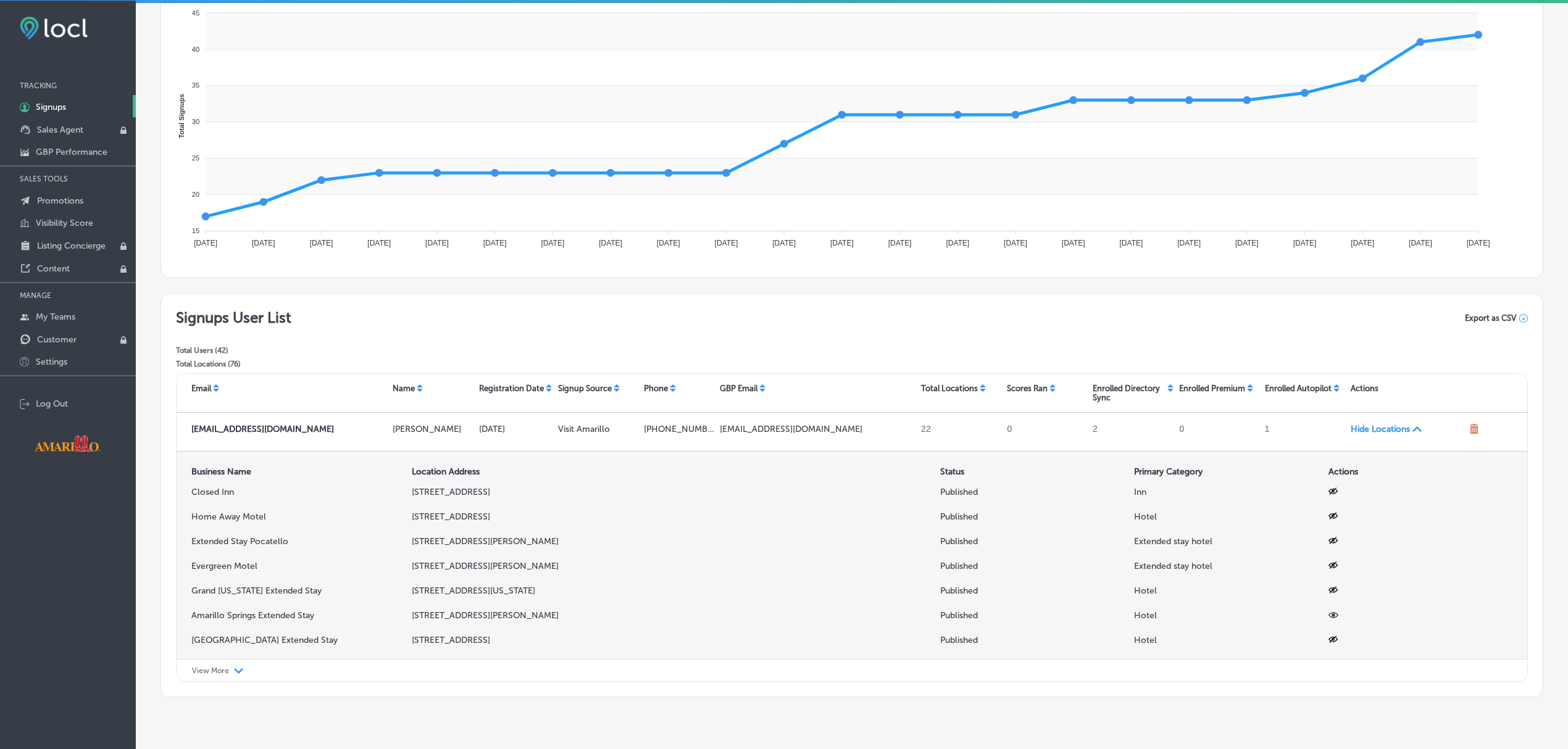
scroll to position [0, 0]
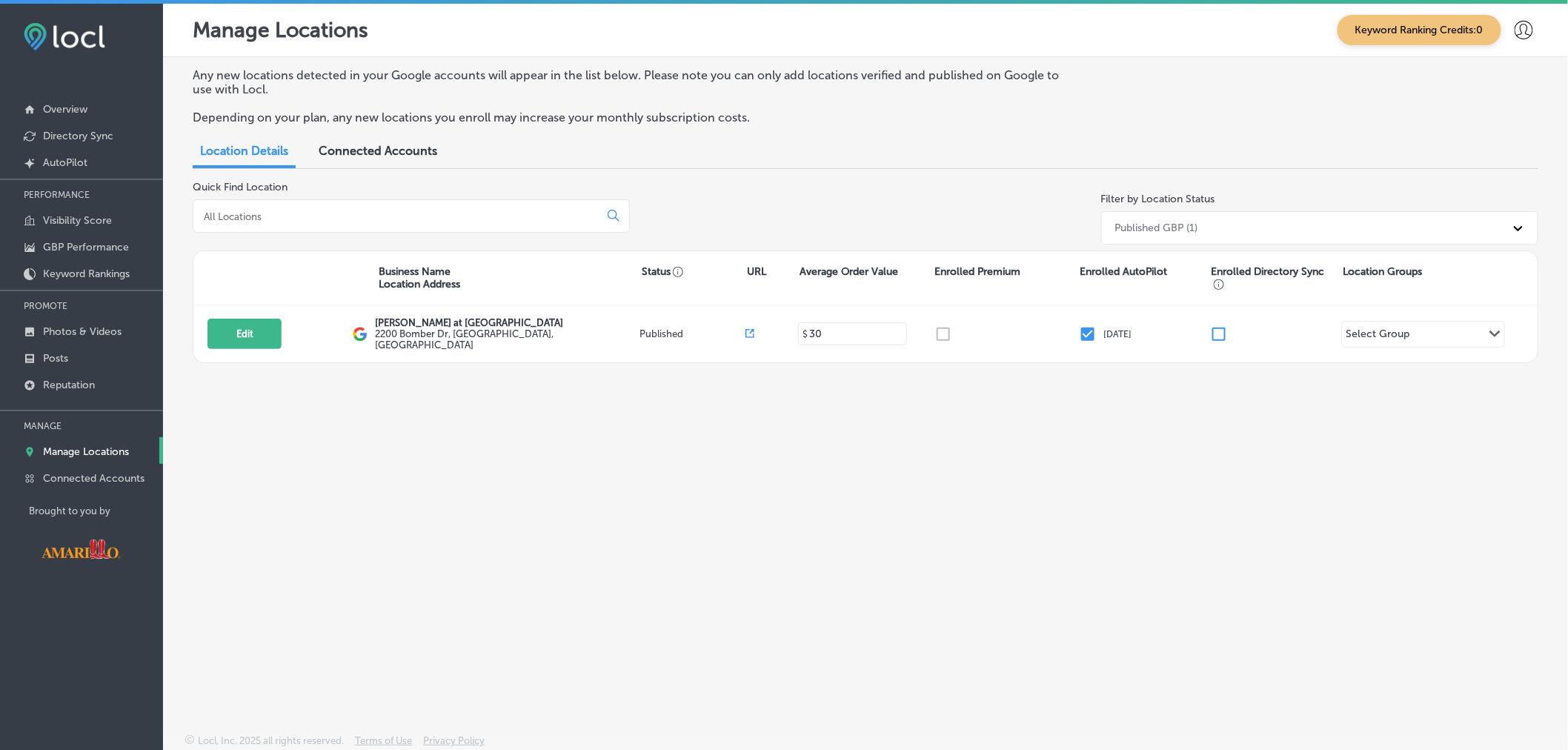
drag, startPoint x: 1872, startPoint y: 7, endPoint x: 823, endPoint y: 563, distance: 1187.2
click at [823, 563] on div "Any new locations detected in your Google accounts will appear in the list belo…" at bounding box center [865, 360] width 1405 height 607
click at [98, 277] on p "Keyword Rankings" at bounding box center [86, 273] width 87 height 12
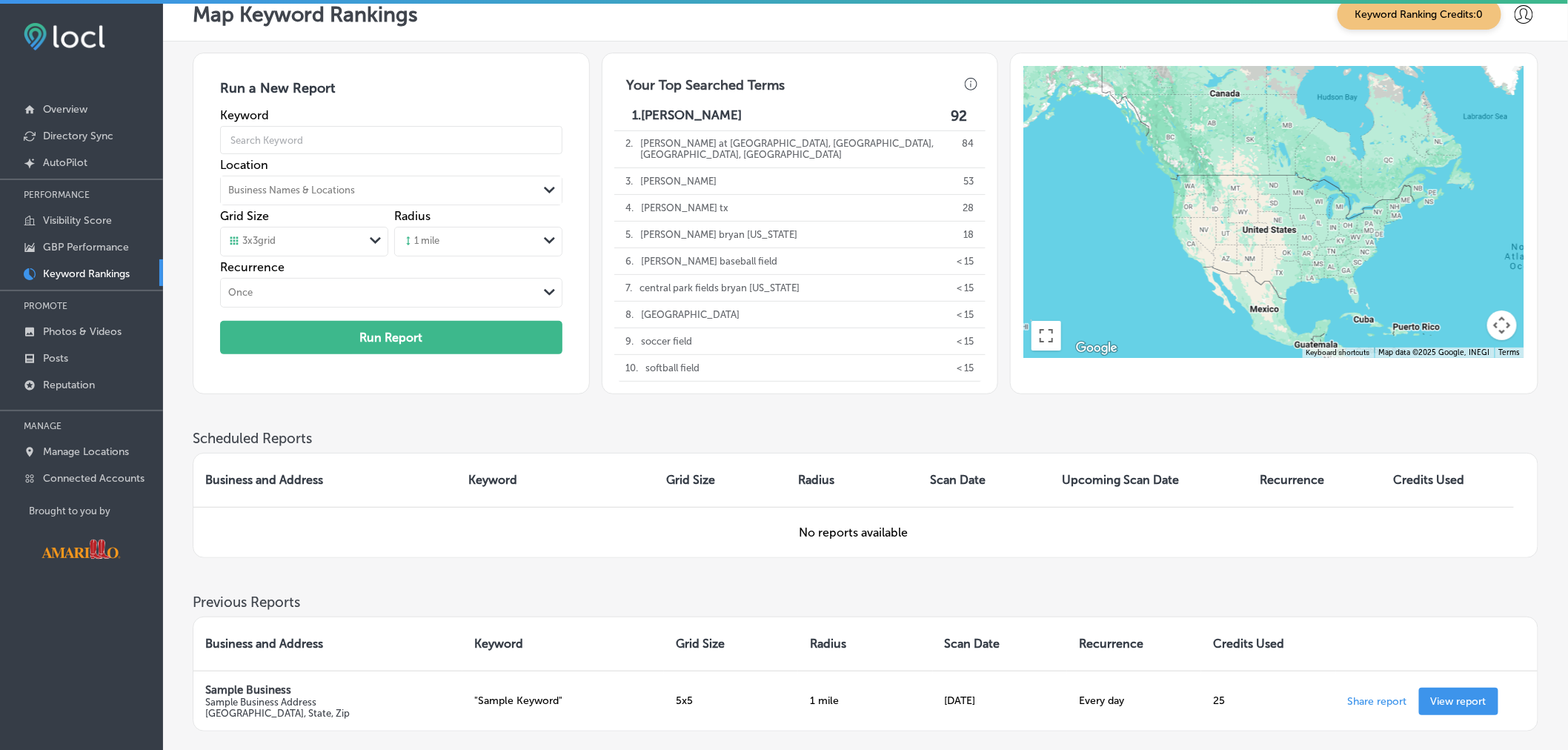
scroll to position [16, 0]
click at [354, 145] on input "text" at bounding box center [391, 139] width 342 height 41
click at [435, 83] on h3 "Run a New Report" at bounding box center [391, 93] width 342 height 28
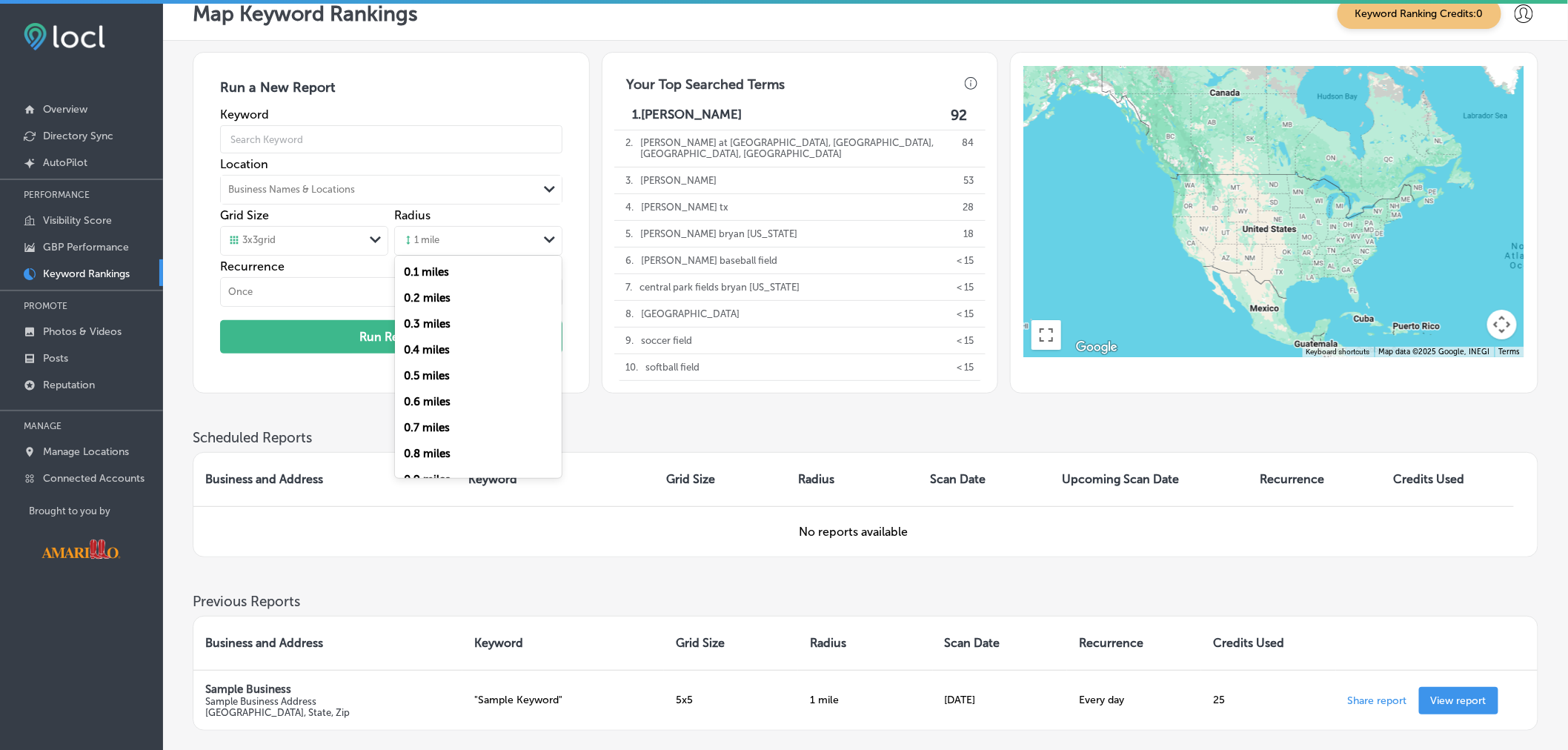
click at [553, 249] on div "Path Created with Sketch." at bounding box center [549, 241] width 24 height 25
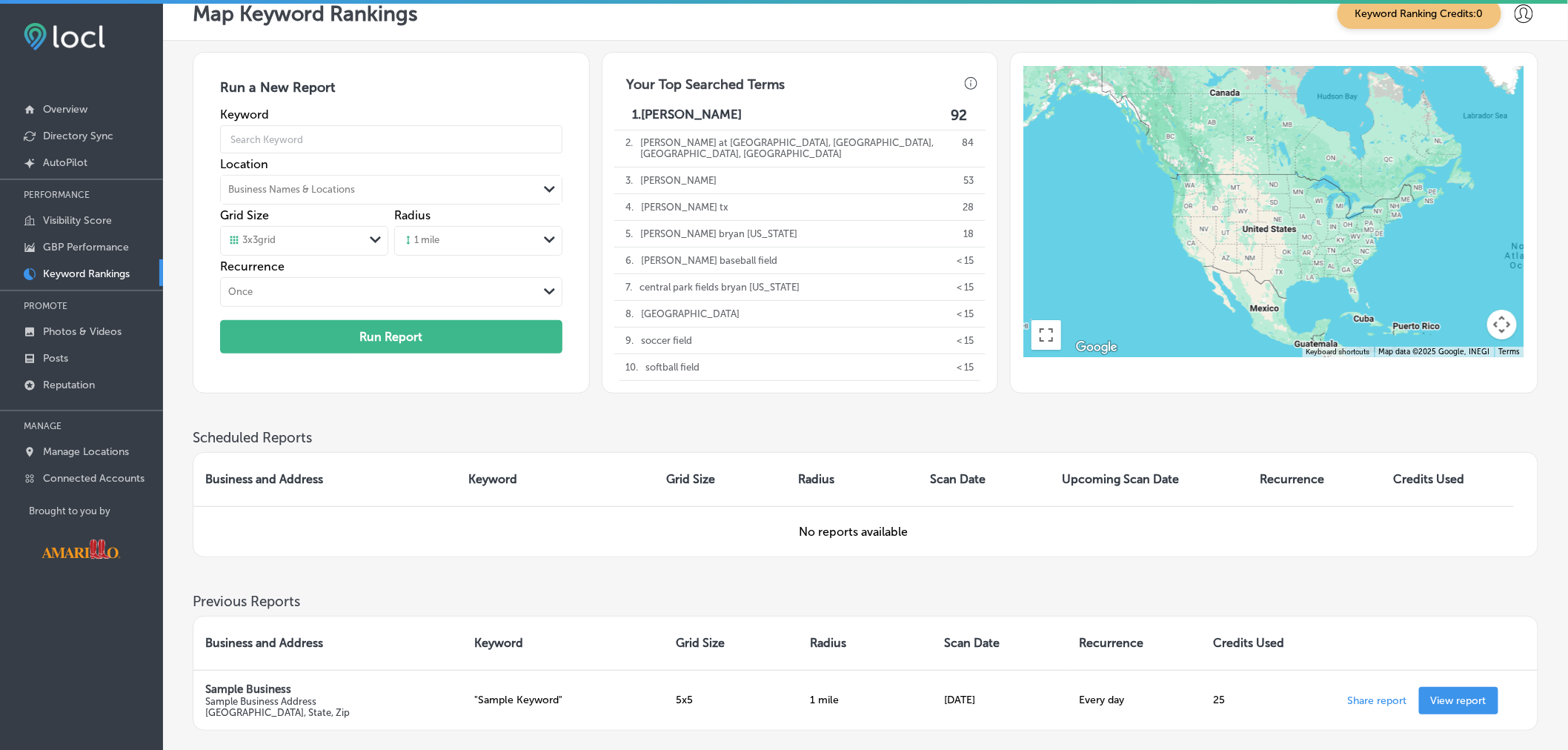
click at [573, 239] on div "Run a New Report Keyword Location Business Names & Locations Path Created with …" at bounding box center [391, 223] width 397 height 342
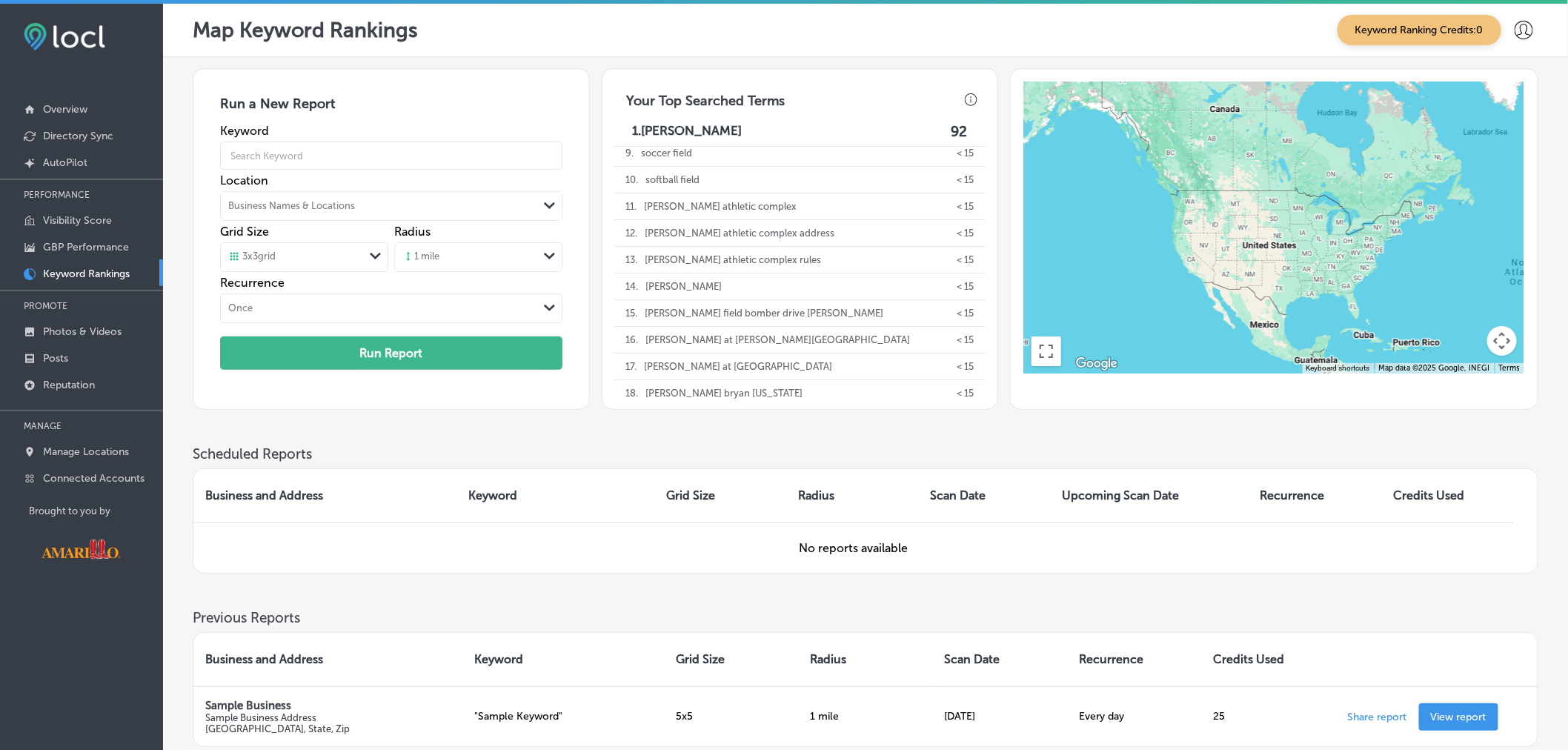
scroll to position [0, 0]
click at [372, 259] on icon "Path Created with Sketch." at bounding box center [376, 256] width 11 height 7
click at [542, 443] on div "Run a New Report Keyword Location Business Names & Locations Path Created with …" at bounding box center [866, 257] width 1346 height 377
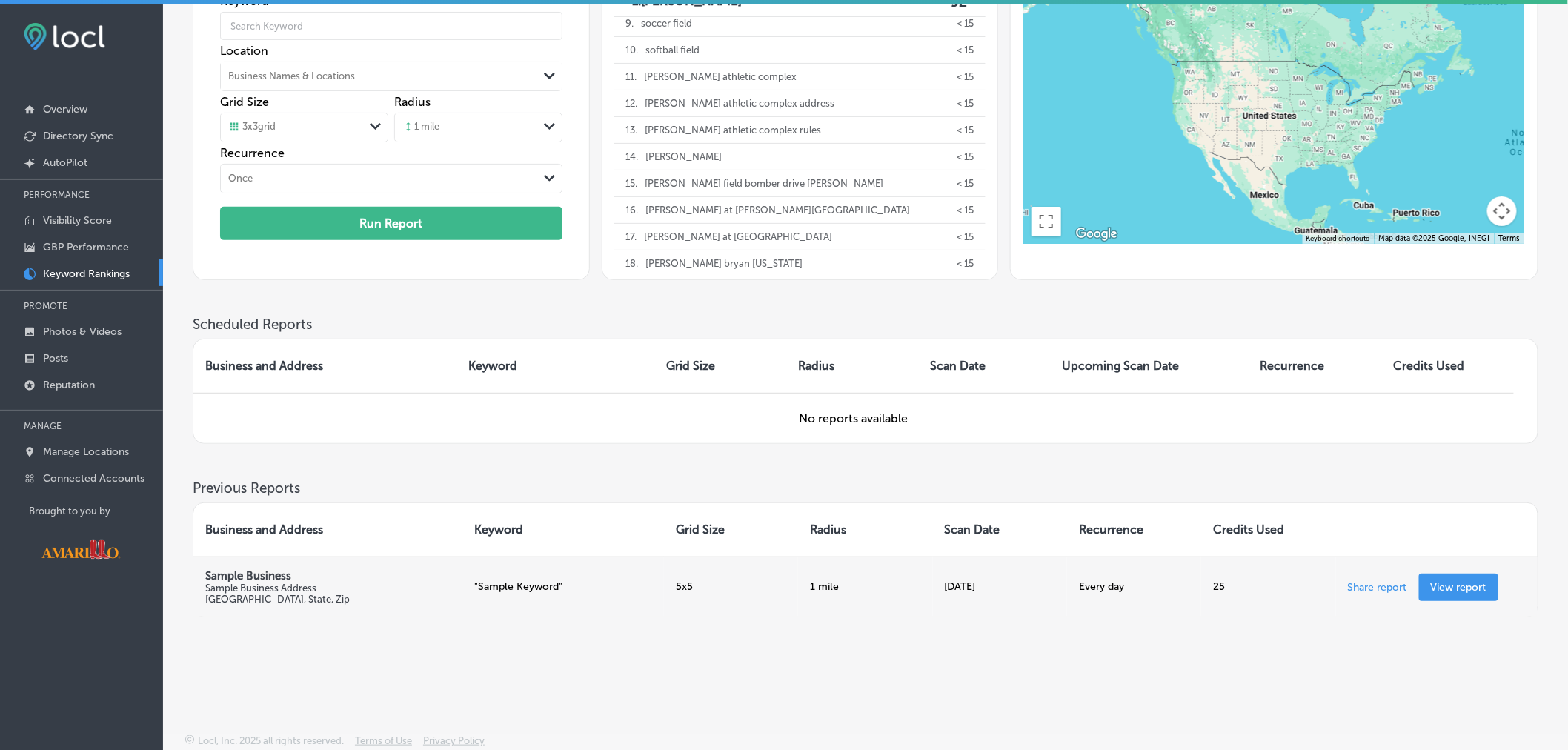
click at [1465, 594] on link "View report" at bounding box center [1458, 587] width 79 height 28
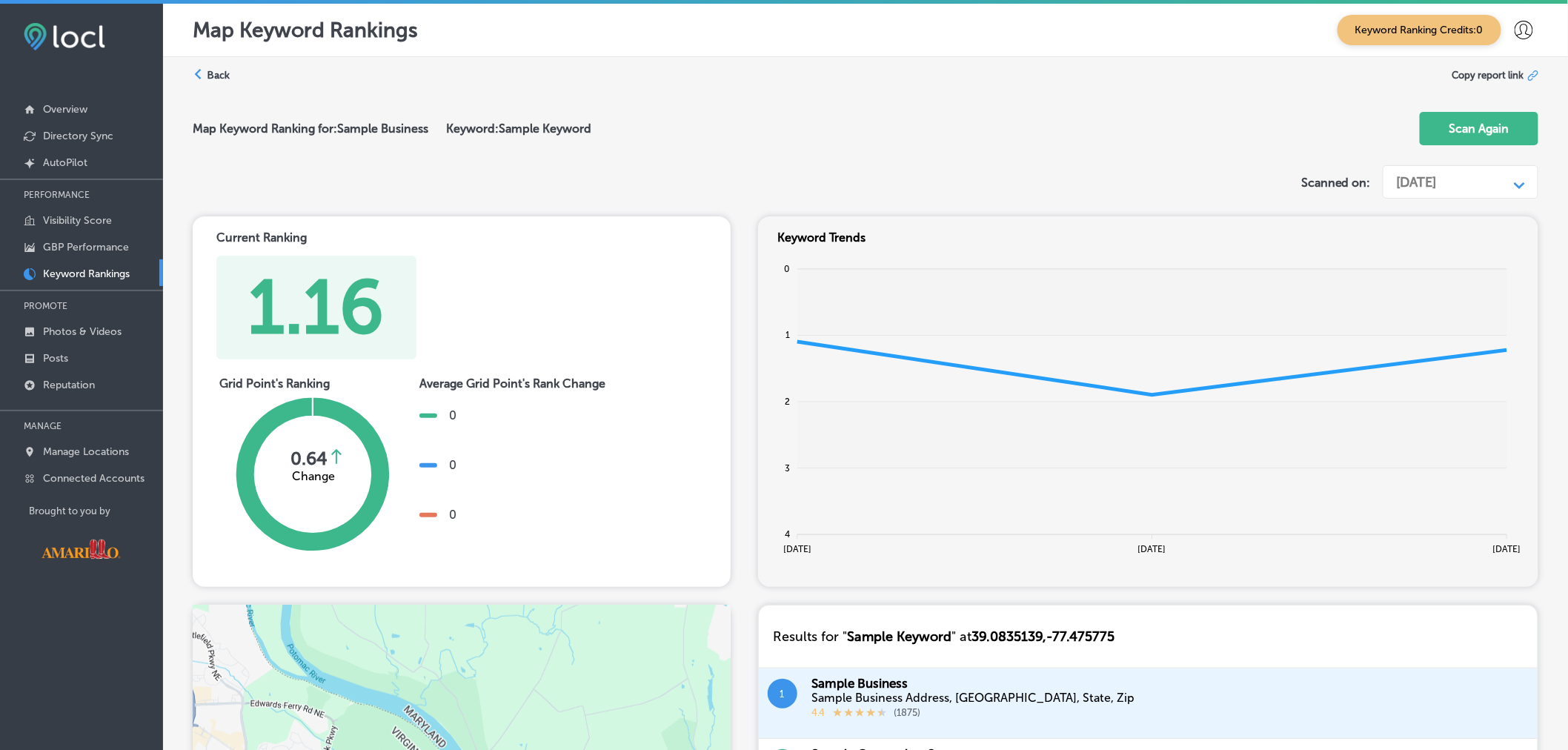
click at [212, 72] on label "Back" at bounding box center [218, 75] width 23 height 14
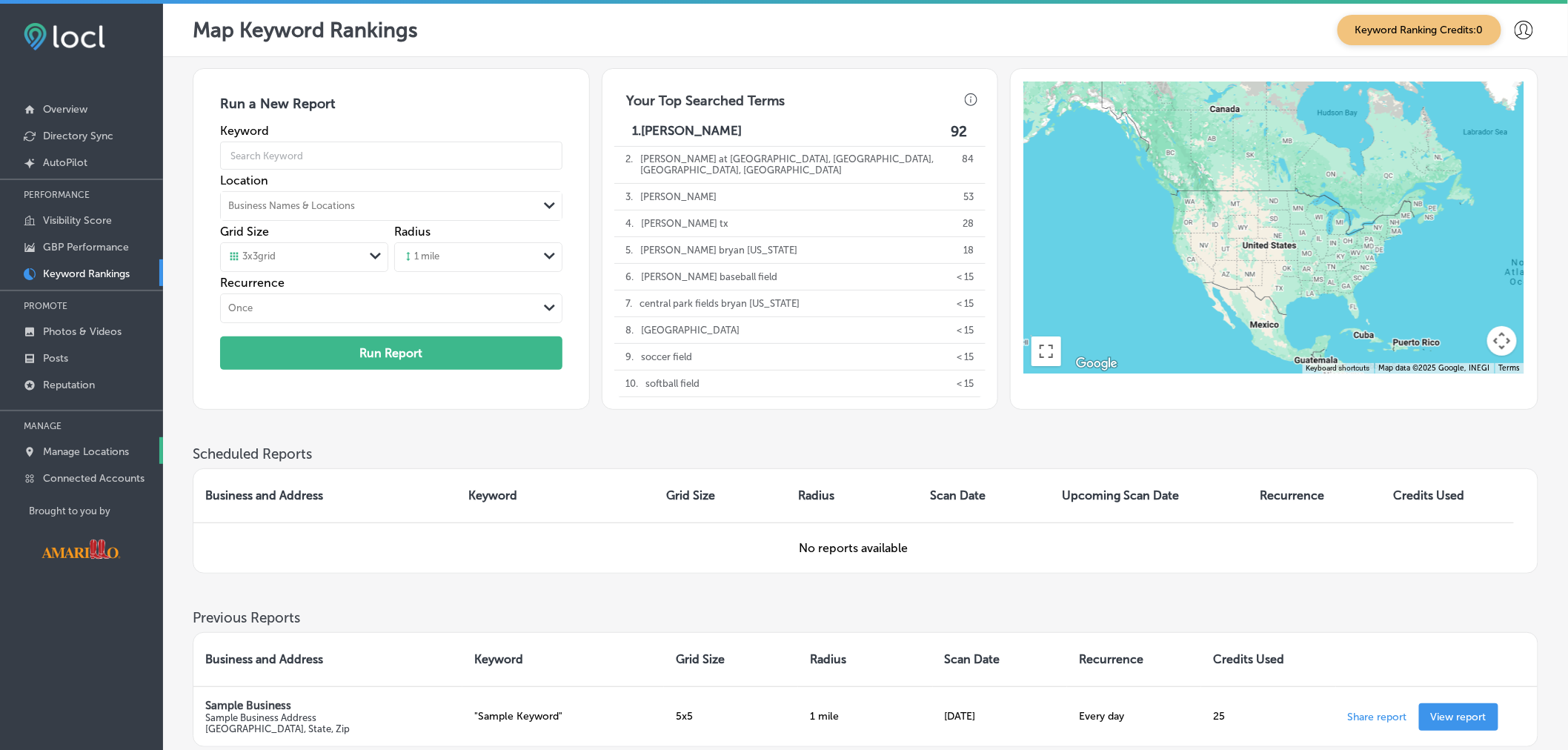
click at [92, 453] on p "Manage Locations" at bounding box center [86, 451] width 86 height 12
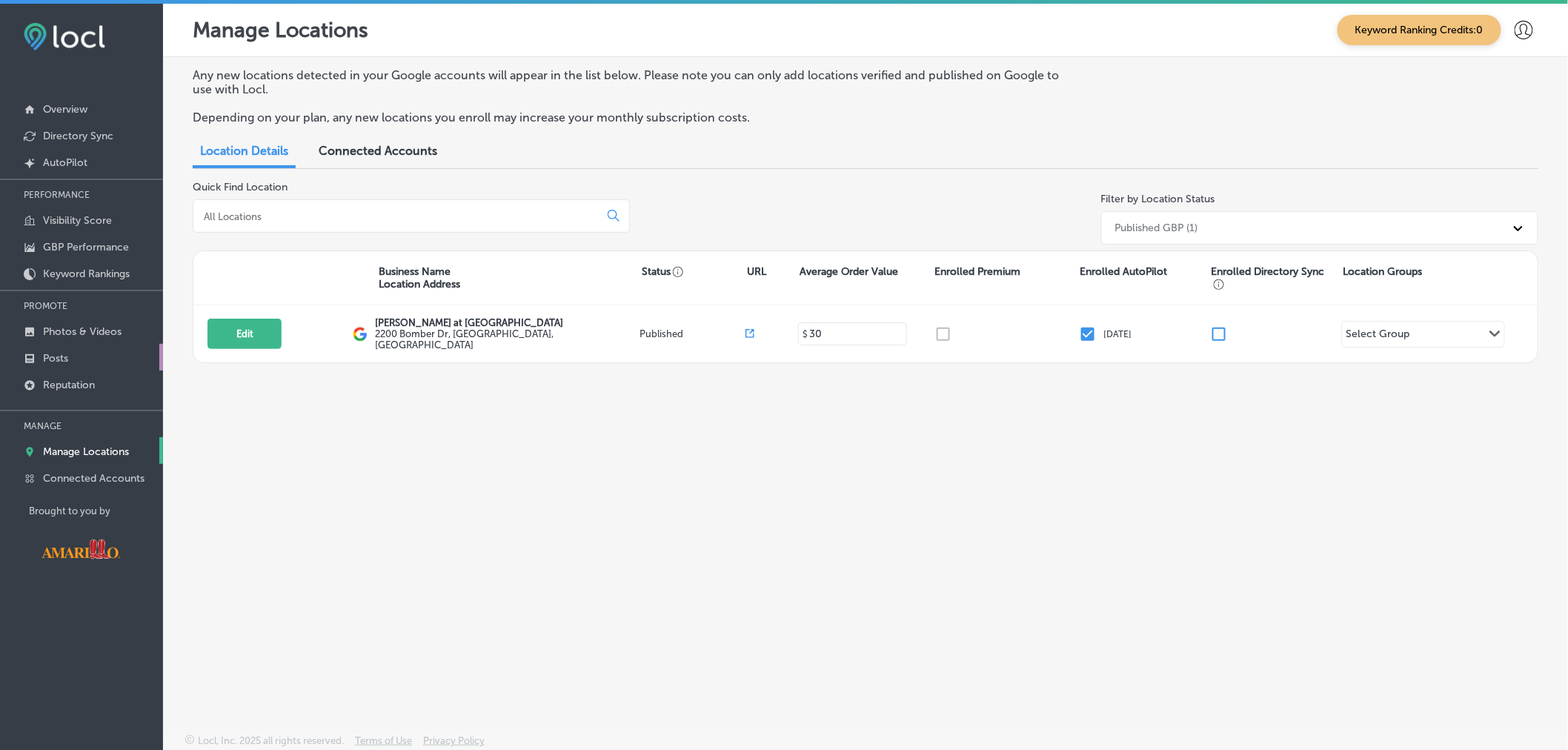
click at [71, 361] on link "Posts" at bounding box center [81, 357] width 163 height 27
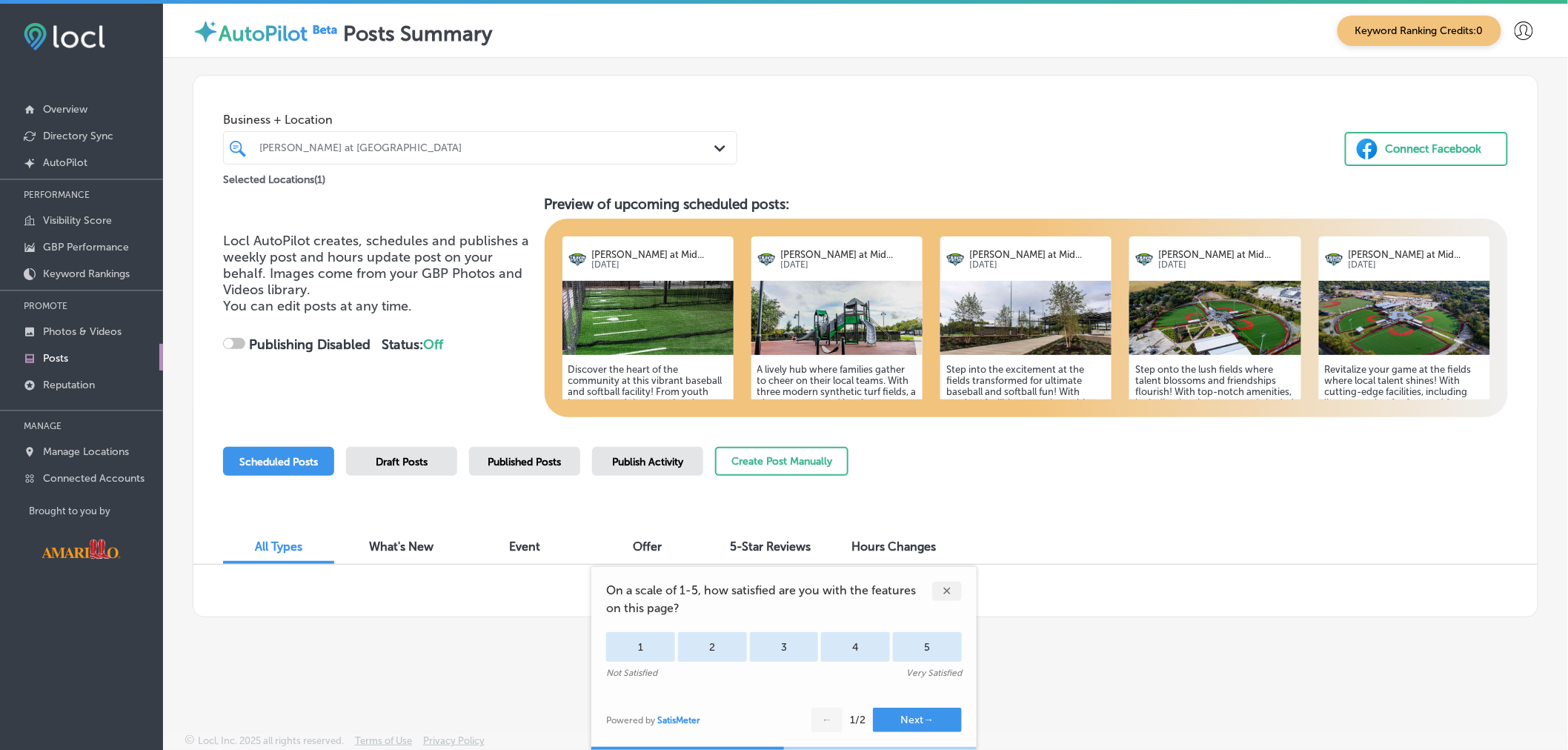
click at [951, 591] on div "✕" at bounding box center [947, 591] width 29 height 20
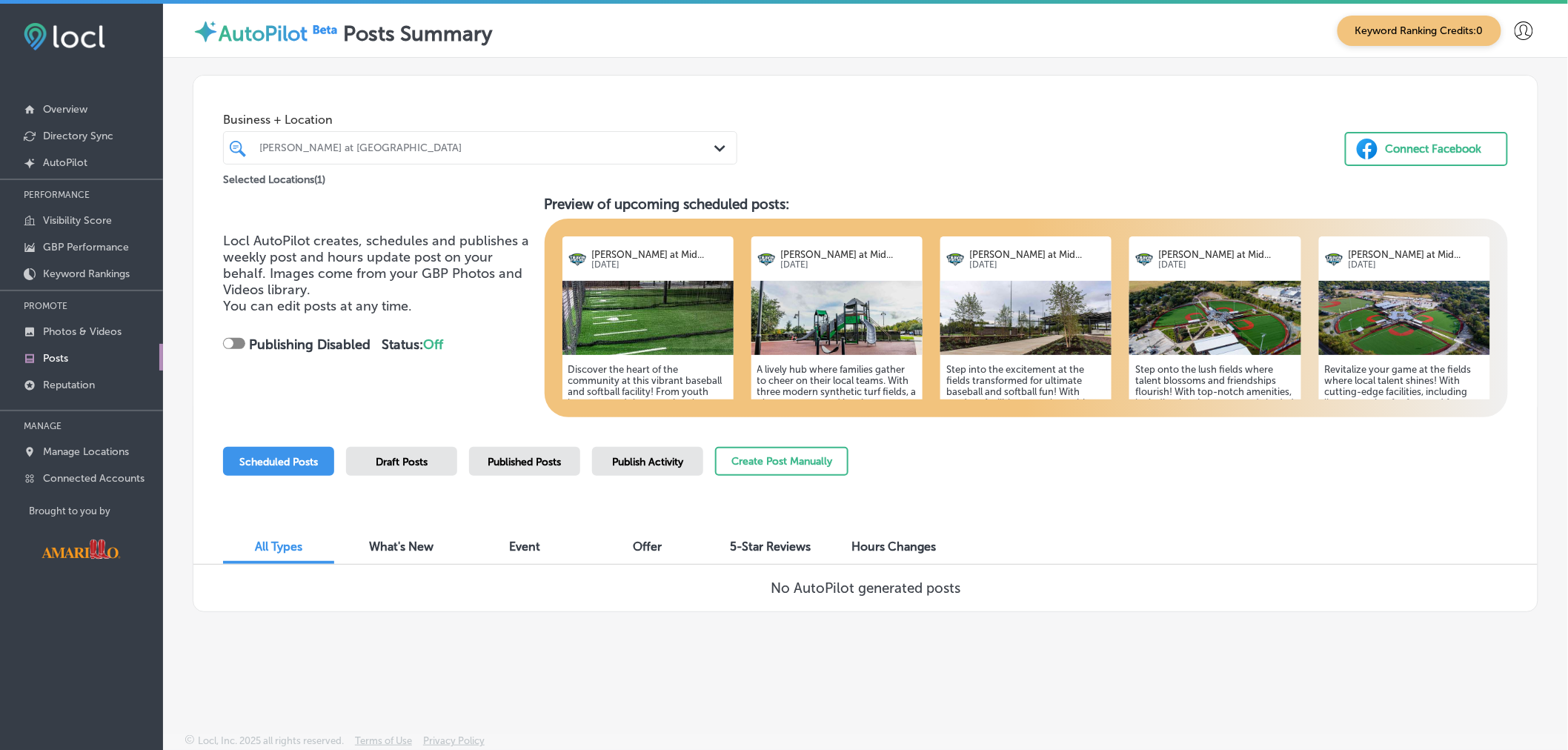
scroll to position [3, 0]
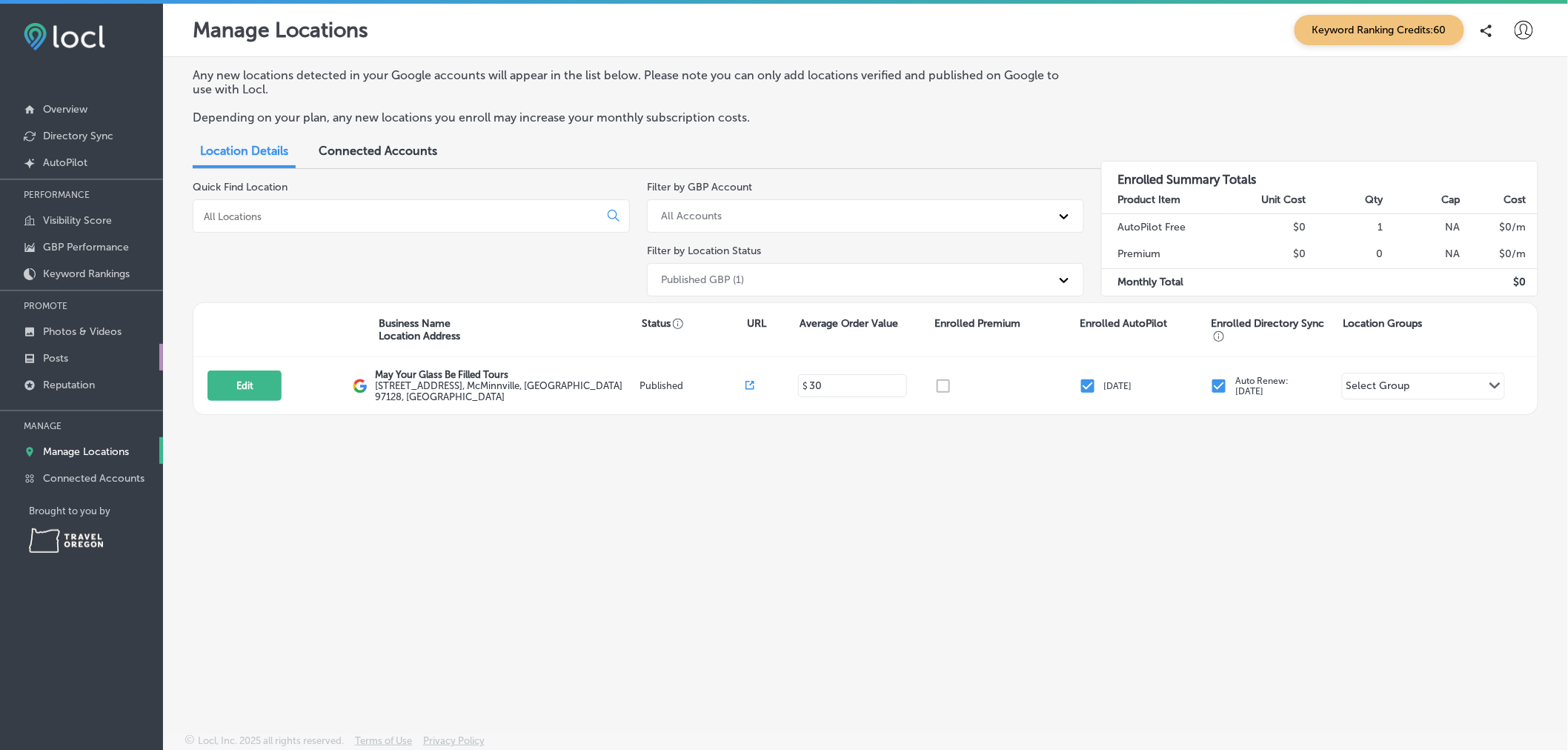
click at [59, 360] on p "Posts" at bounding box center [55, 358] width 25 height 12
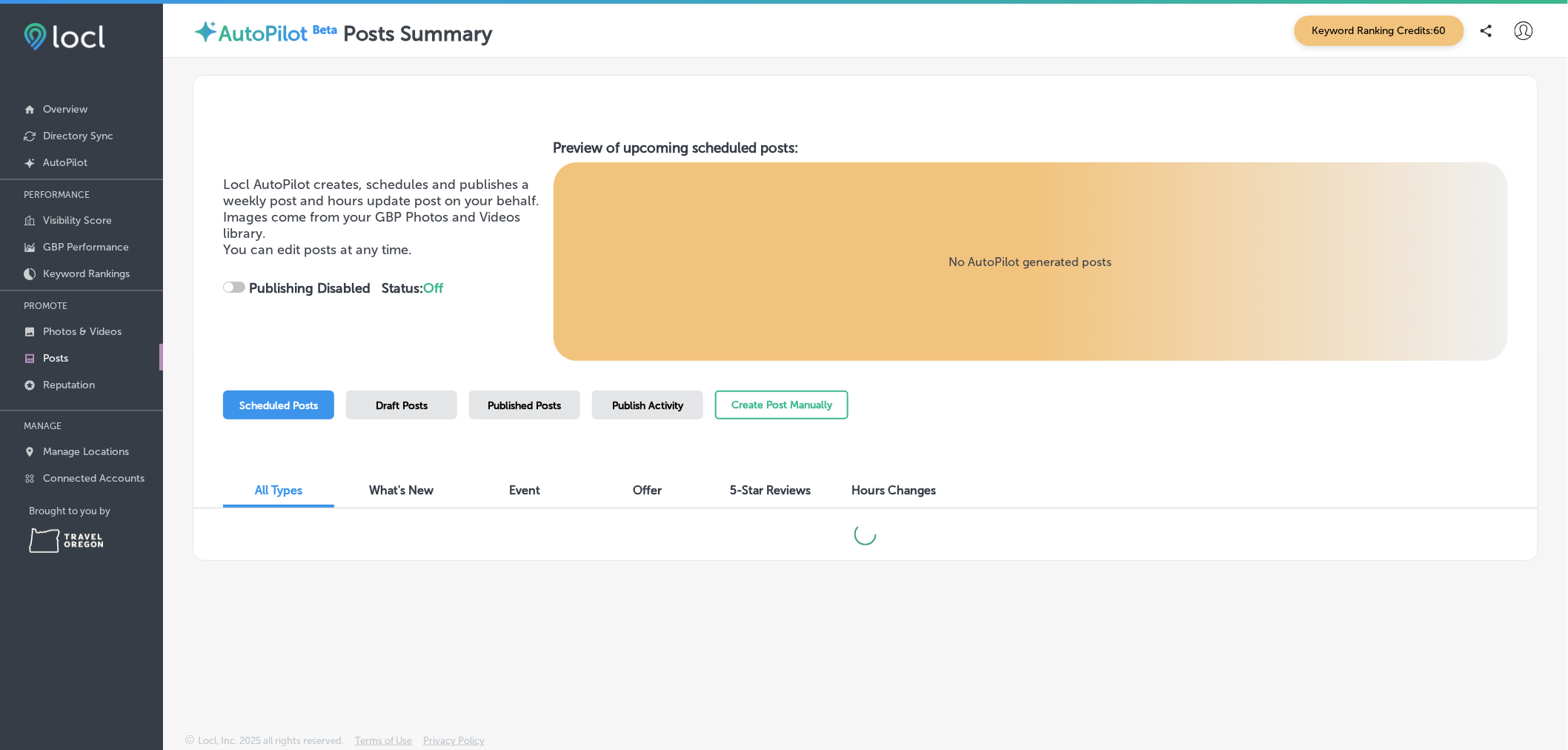
checkbox input "true"
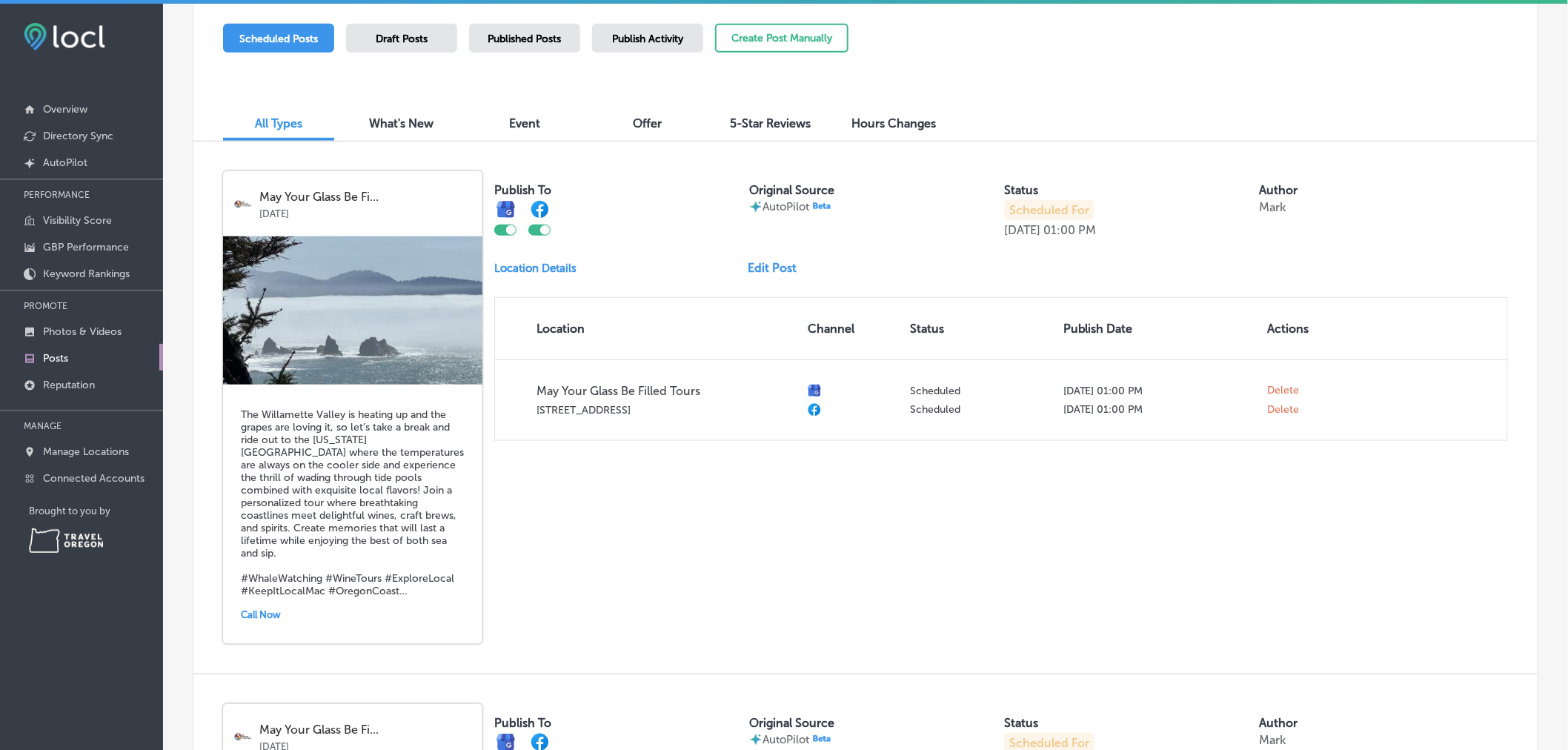
scroll to position [367, 0]
